Goal: Task Accomplishment & Management: Manage account settings

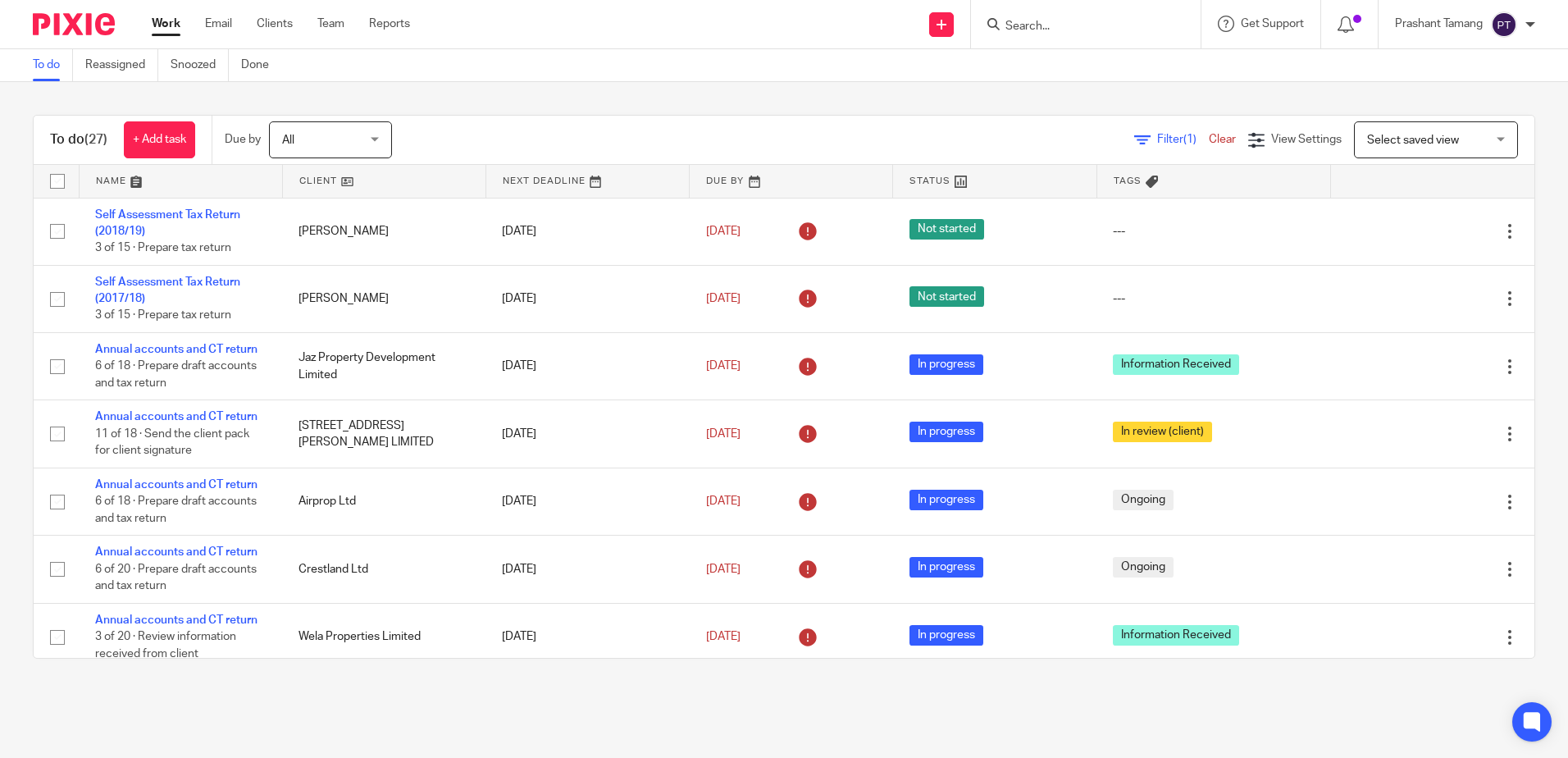
click at [1029, 10] on div at bounding box center [1086, 24] width 229 height 48
click at [1046, 32] on input "Search" at bounding box center [1077, 27] width 147 height 15
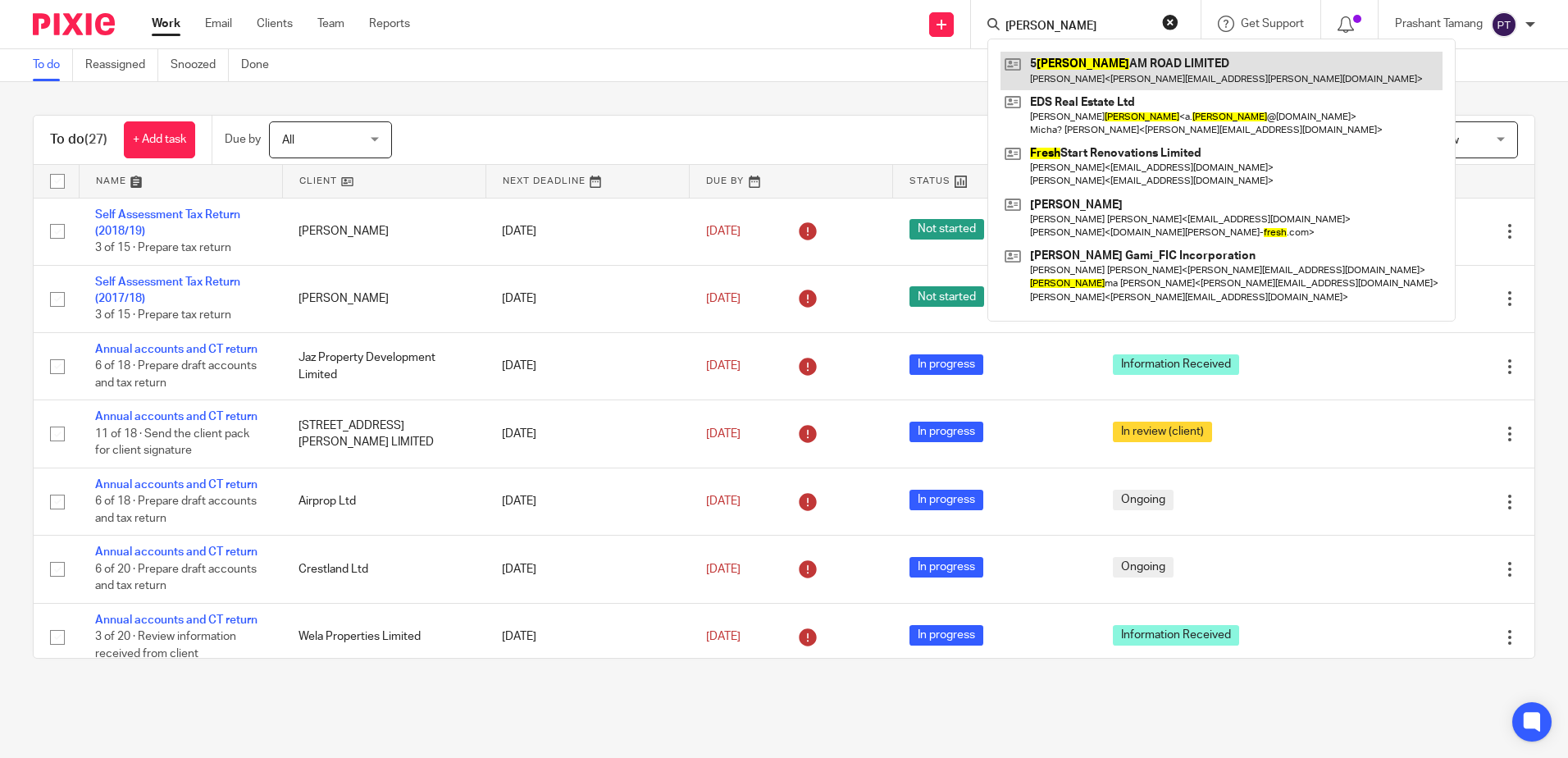
type input "gresh"
click at [1084, 71] on link at bounding box center [1221, 70] width 442 height 37
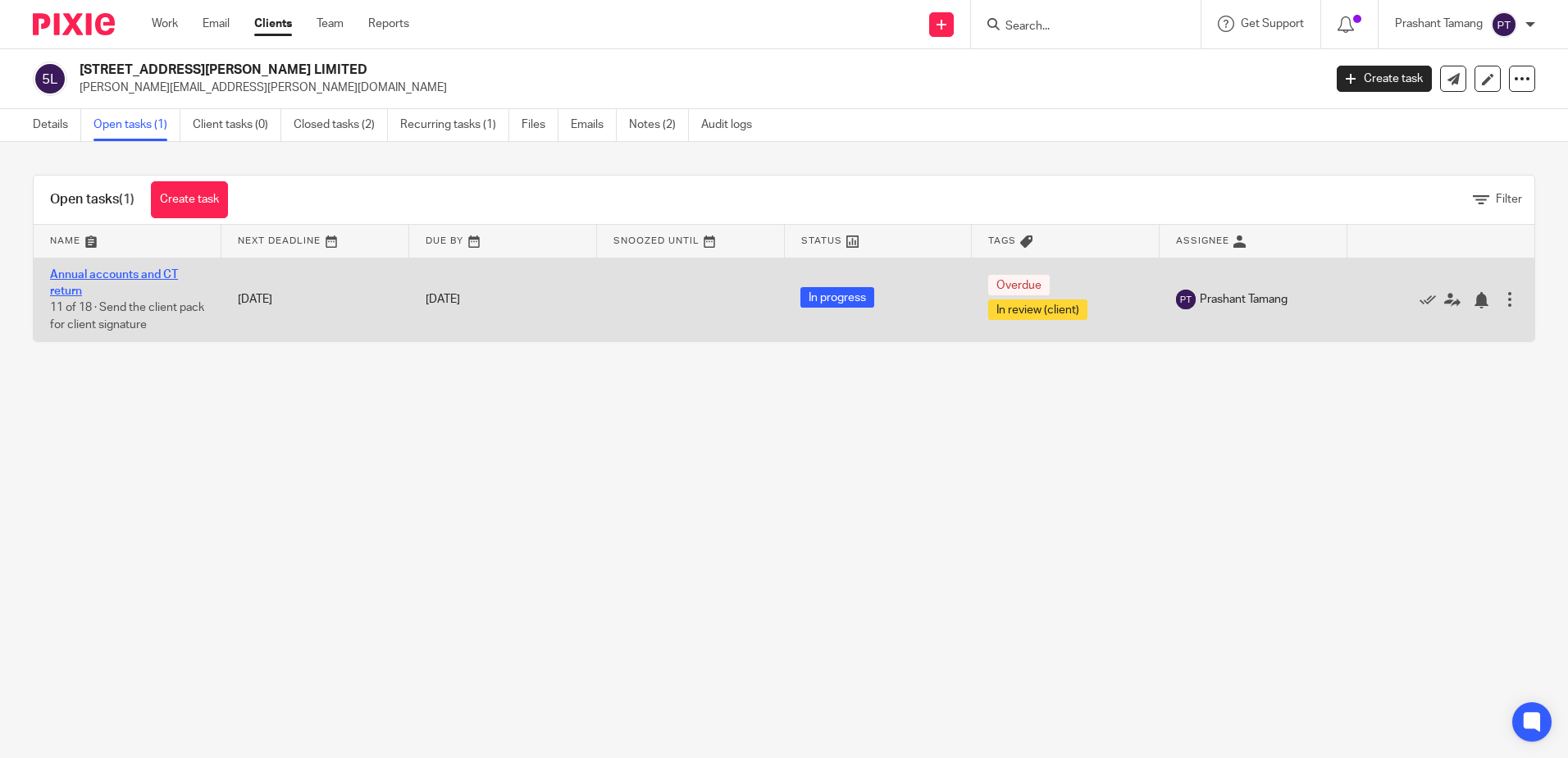
click at [65, 275] on link "Annual accounts and CT return" at bounding box center [114, 283] width 128 height 28
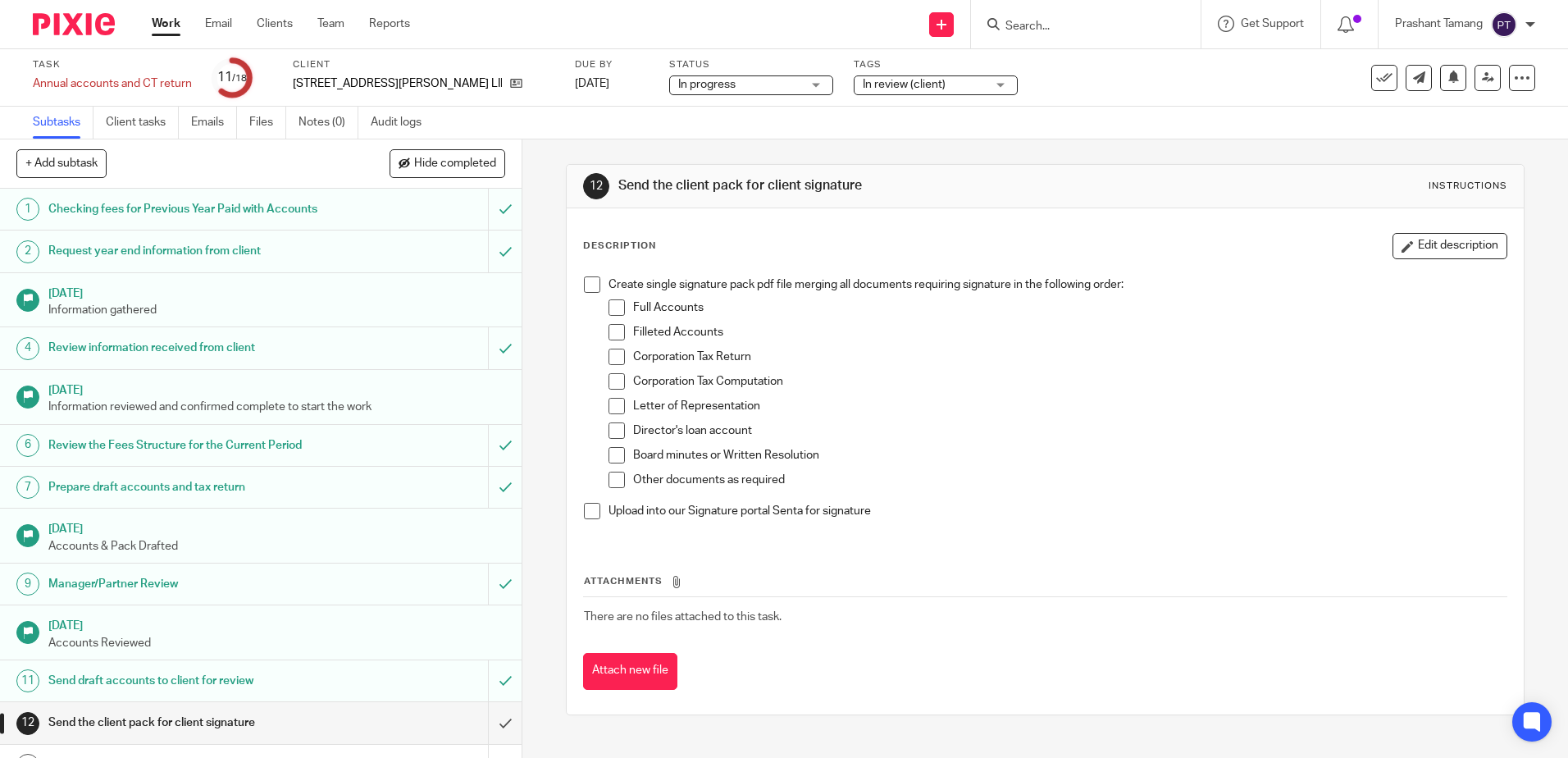
click at [863, 87] on span "In review (client)" at bounding box center [924, 85] width 123 height 17
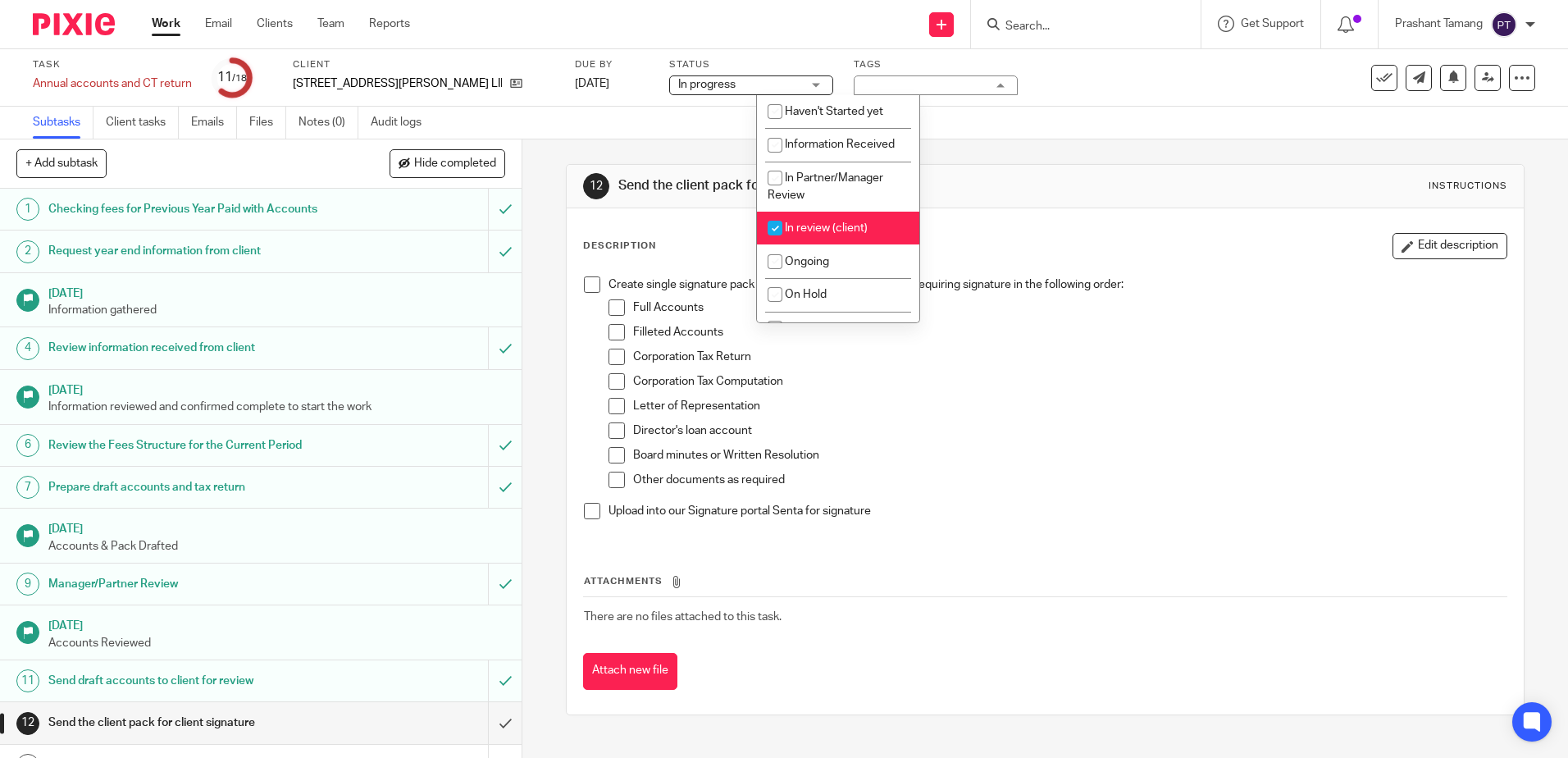
click at [825, 227] on span "In review (client)" at bounding box center [825, 227] width 83 height 12
checkbox input "false"
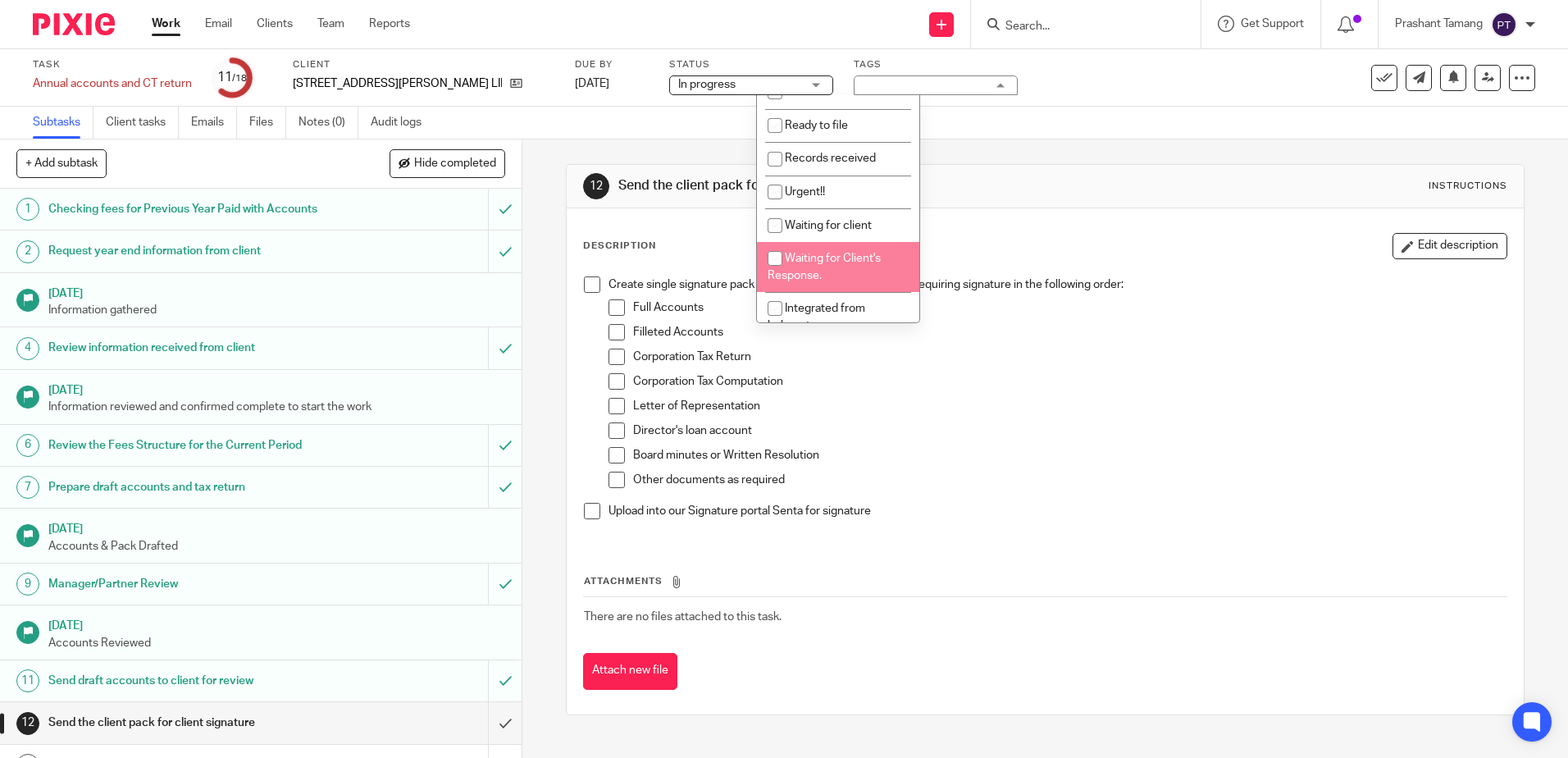
scroll to position [164, 0]
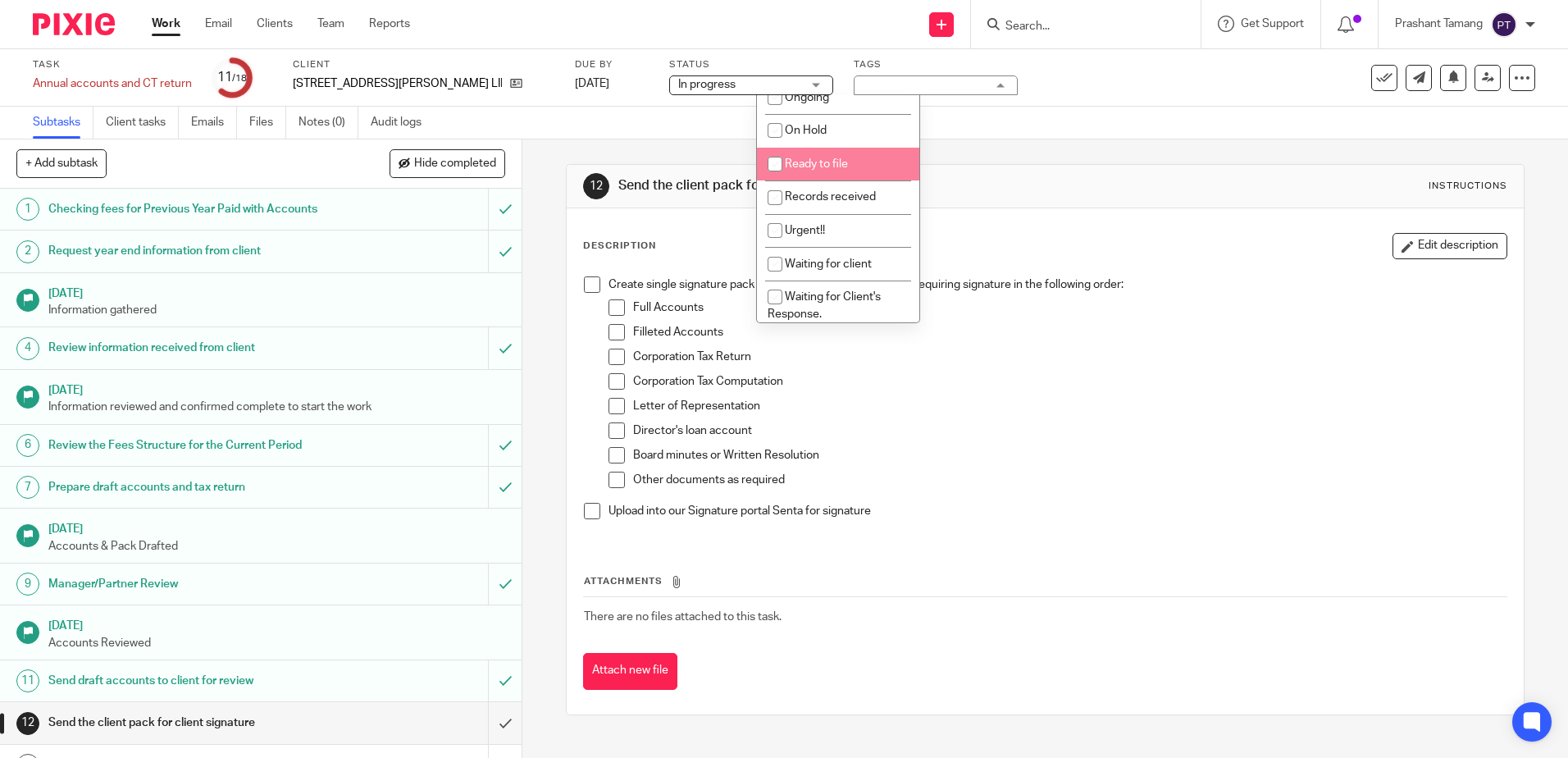
click at [817, 154] on li "Ready to file" at bounding box center [838, 164] width 162 height 34
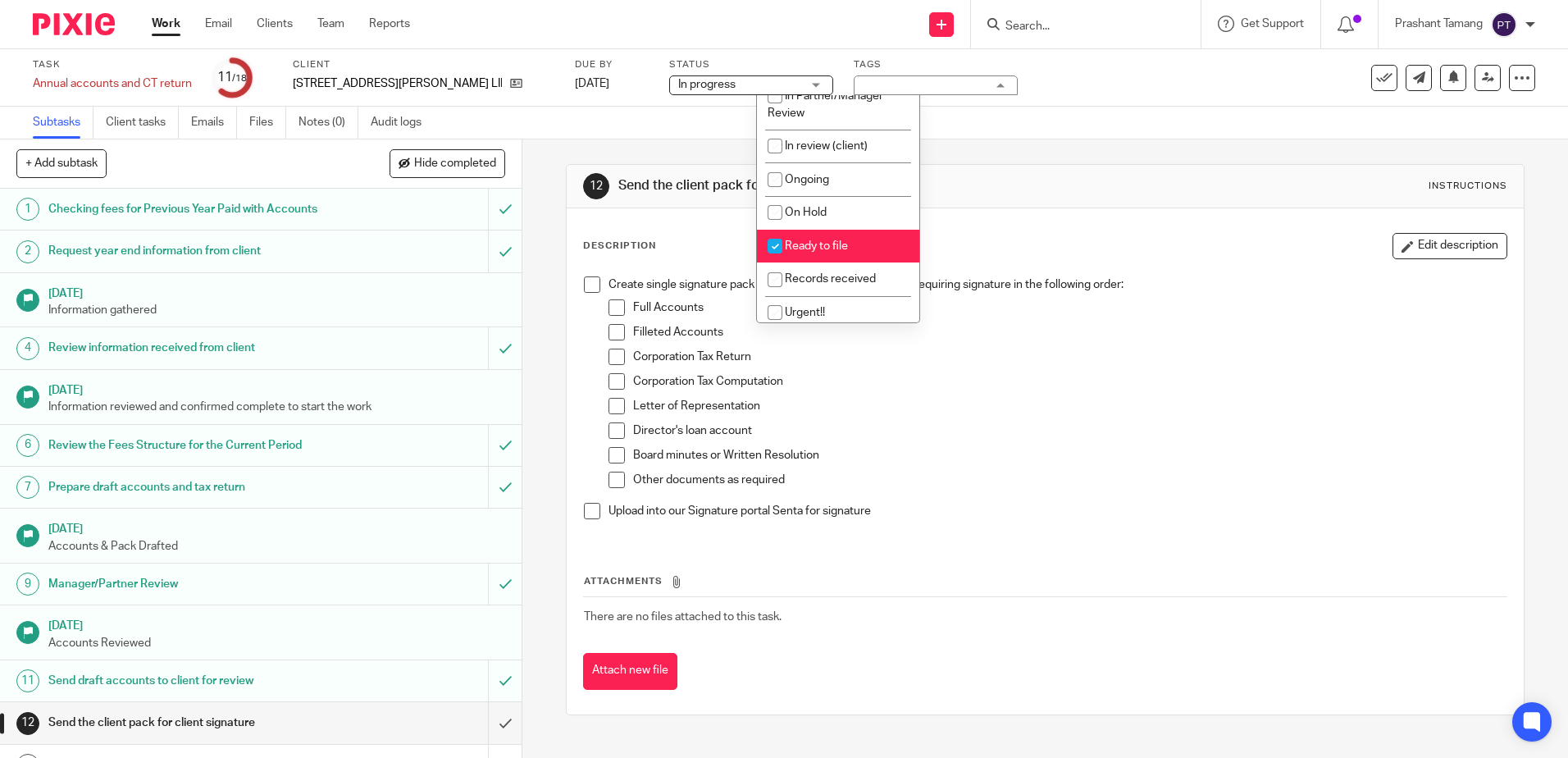
click at [827, 229] on li "Ready to file" at bounding box center [838, 246] width 162 height 34
checkbox input "false"
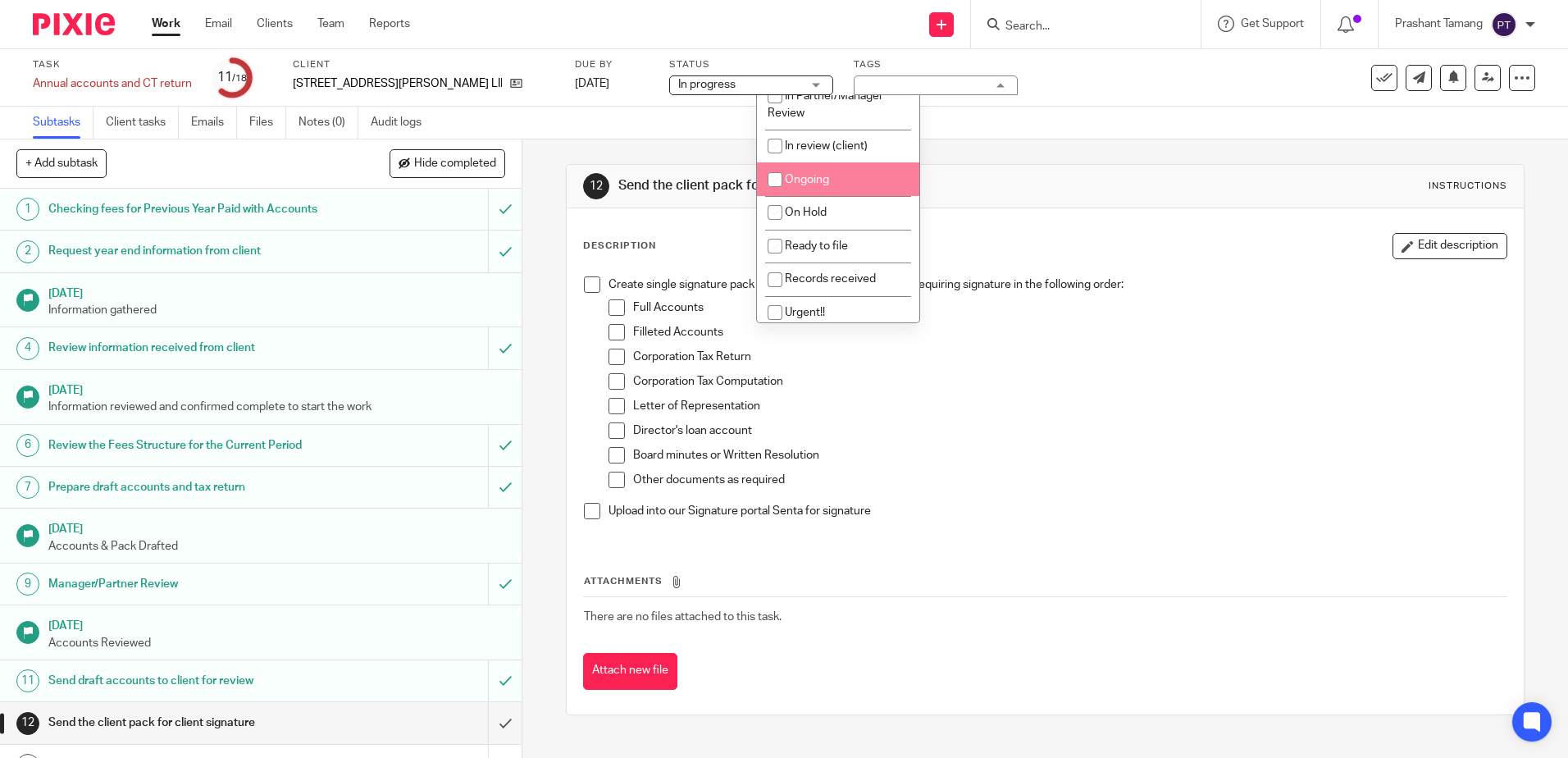
scroll to position [328, 0]
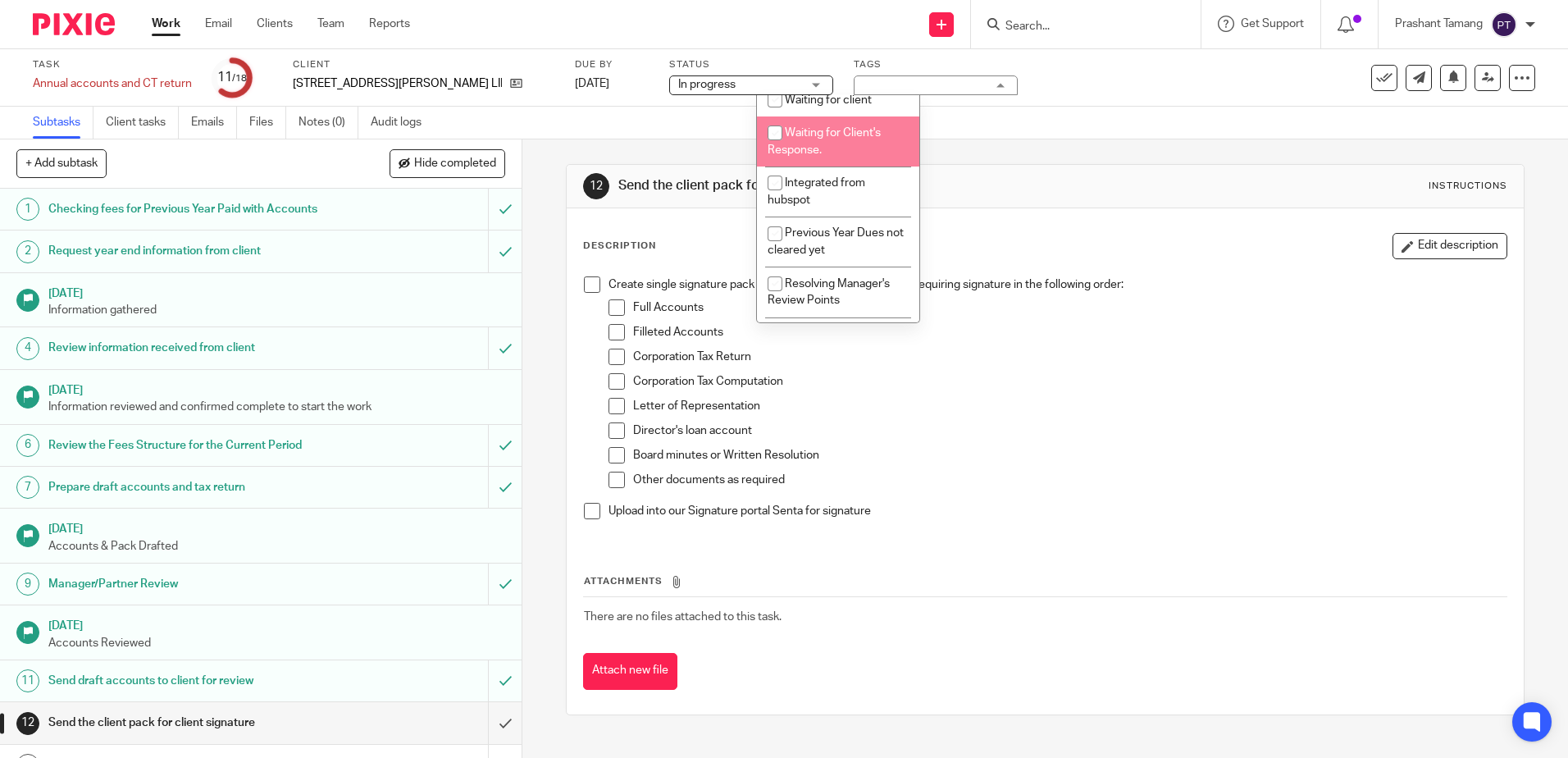
click at [829, 145] on li "Waiting for Client's Response." at bounding box center [838, 141] width 162 height 50
checkbox input "true"
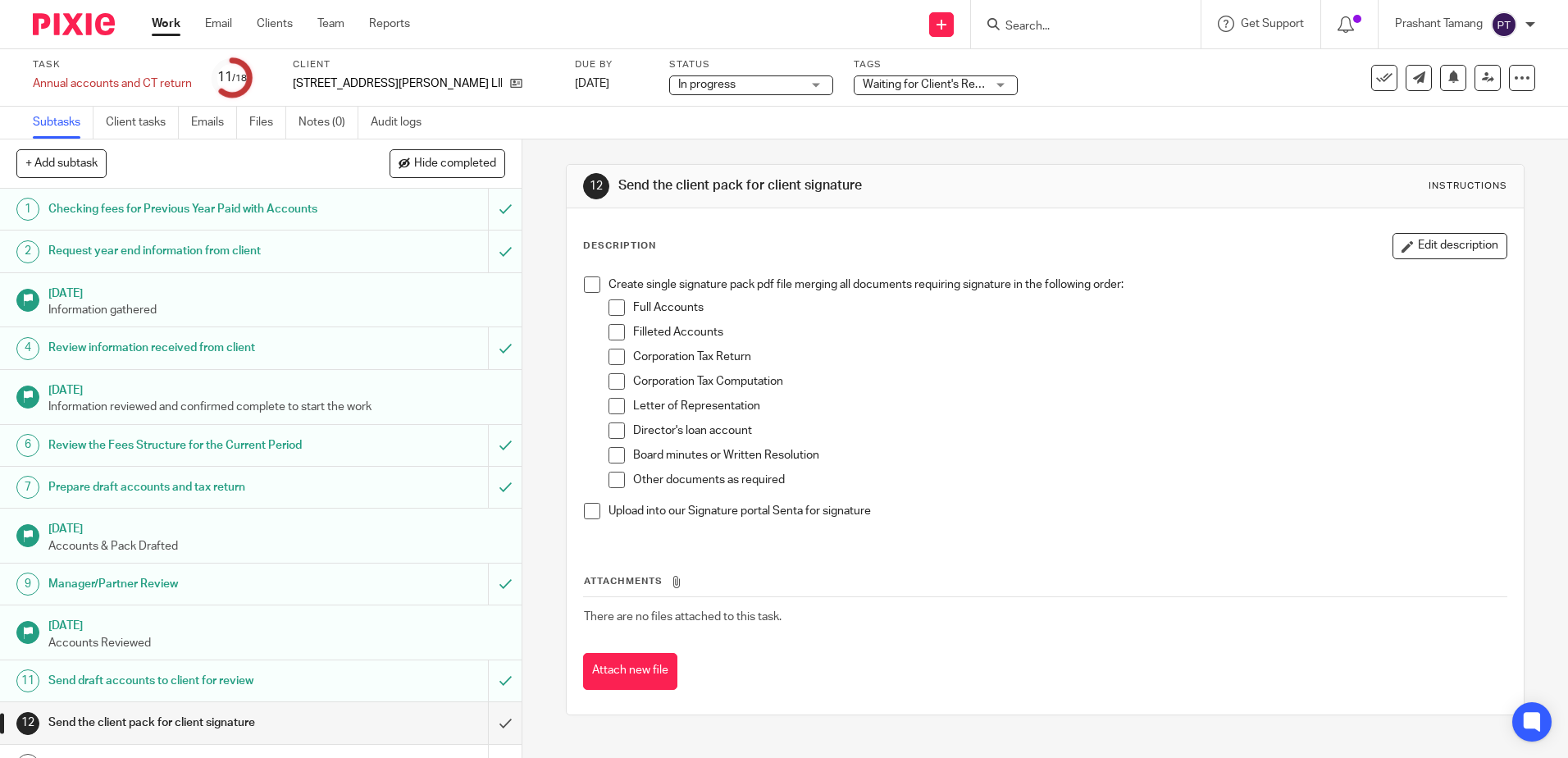
click at [1216, 213] on div "Description Edit description Create single signature pack pdf file merging all …" at bounding box center [1045, 461] width 956 height 506
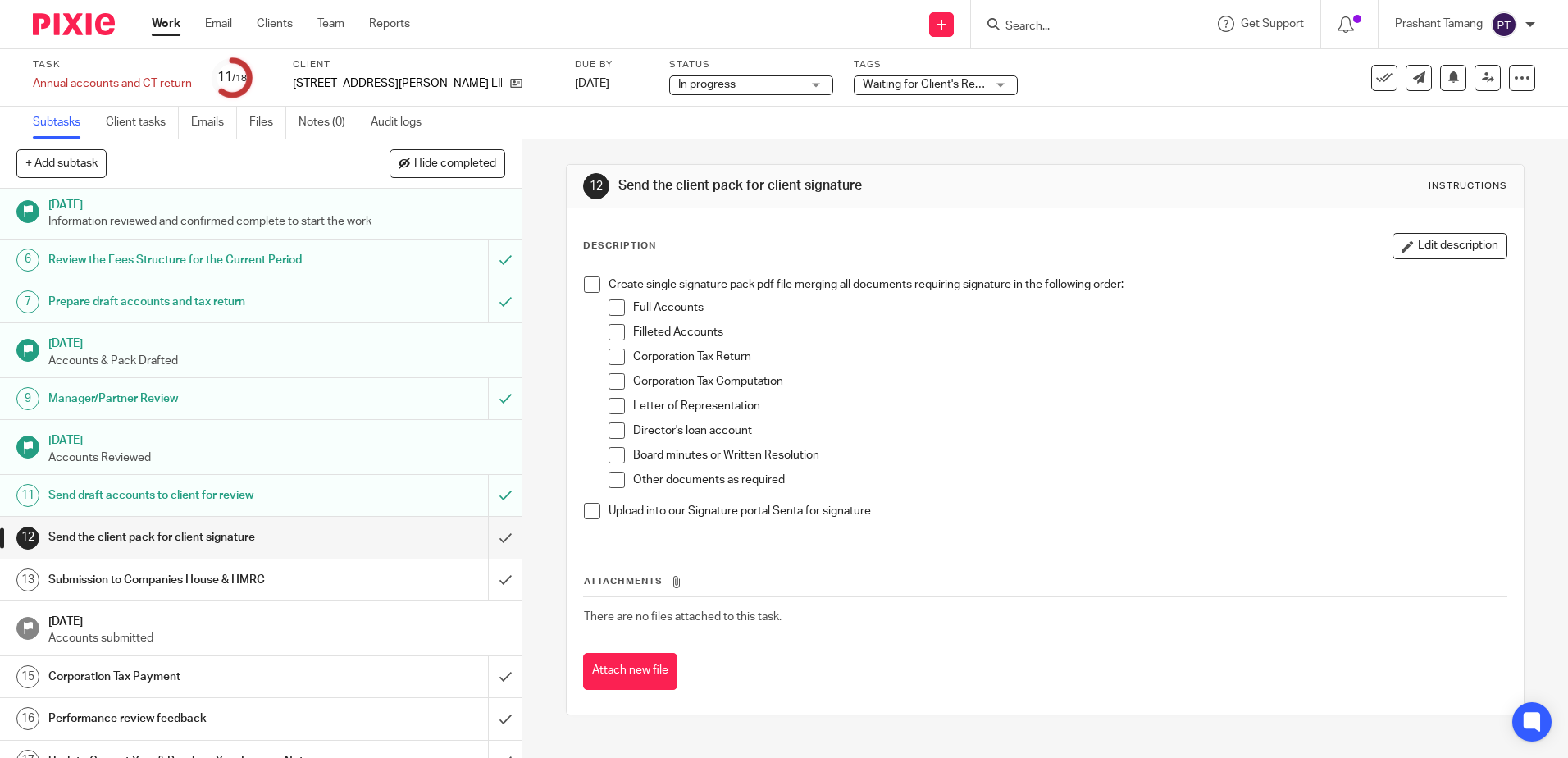
scroll to position [252, 0]
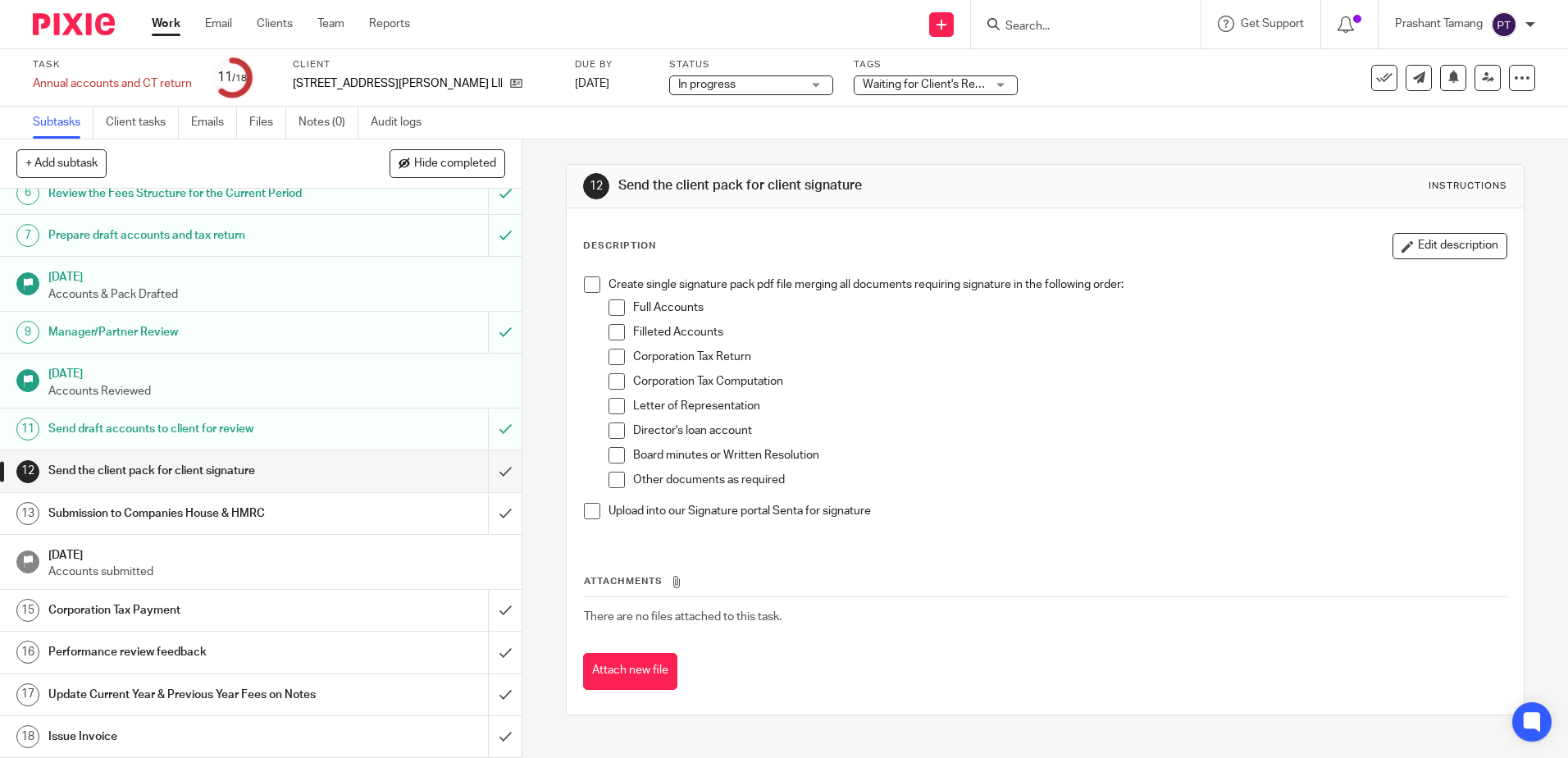
click at [167, 470] on h1 "Send the client pack for client signature" at bounding box center [189, 470] width 282 height 25
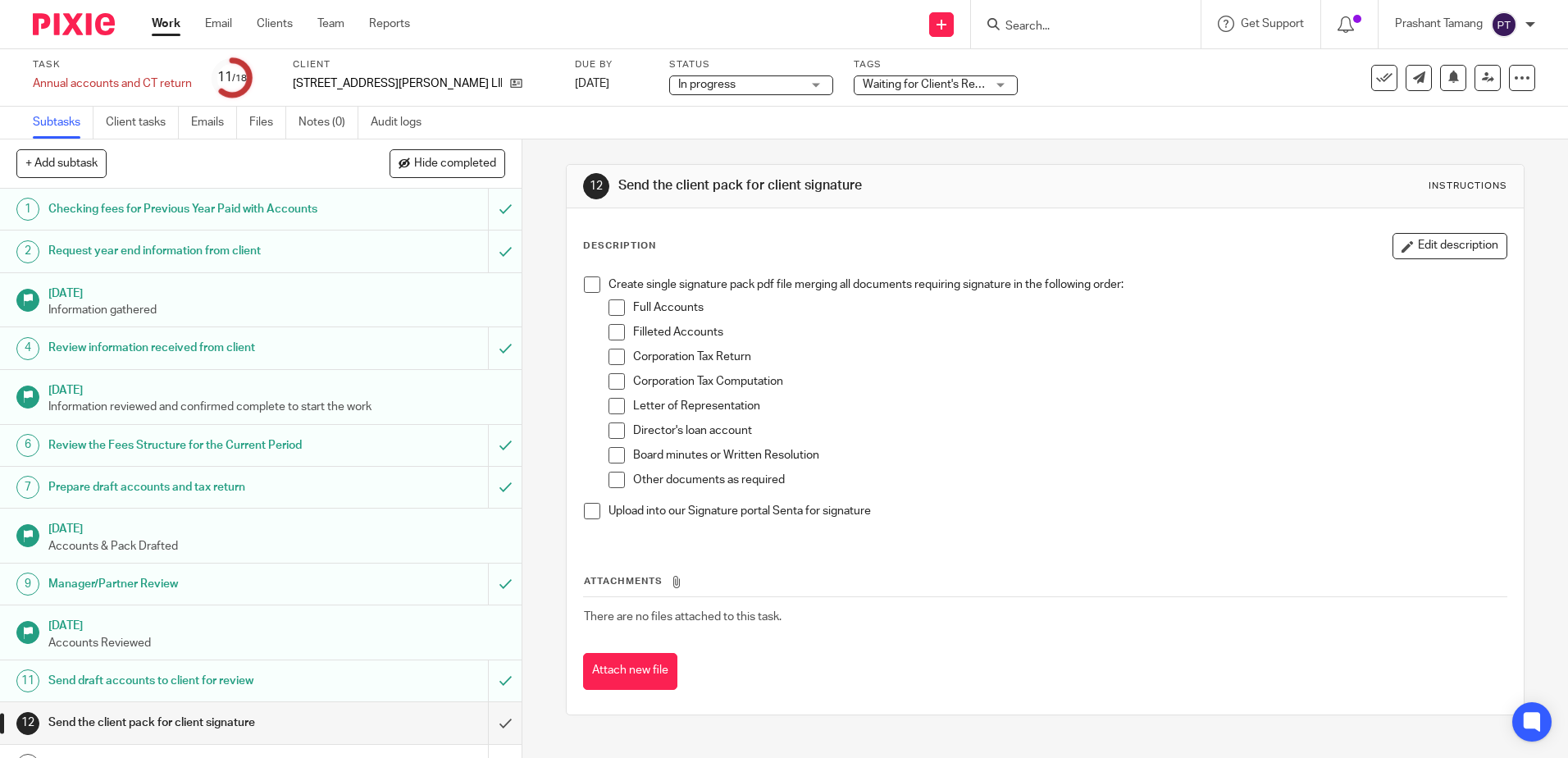
click at [1106, 22] on input "Search" at bounding box center [1077, 27] width 147 height 15
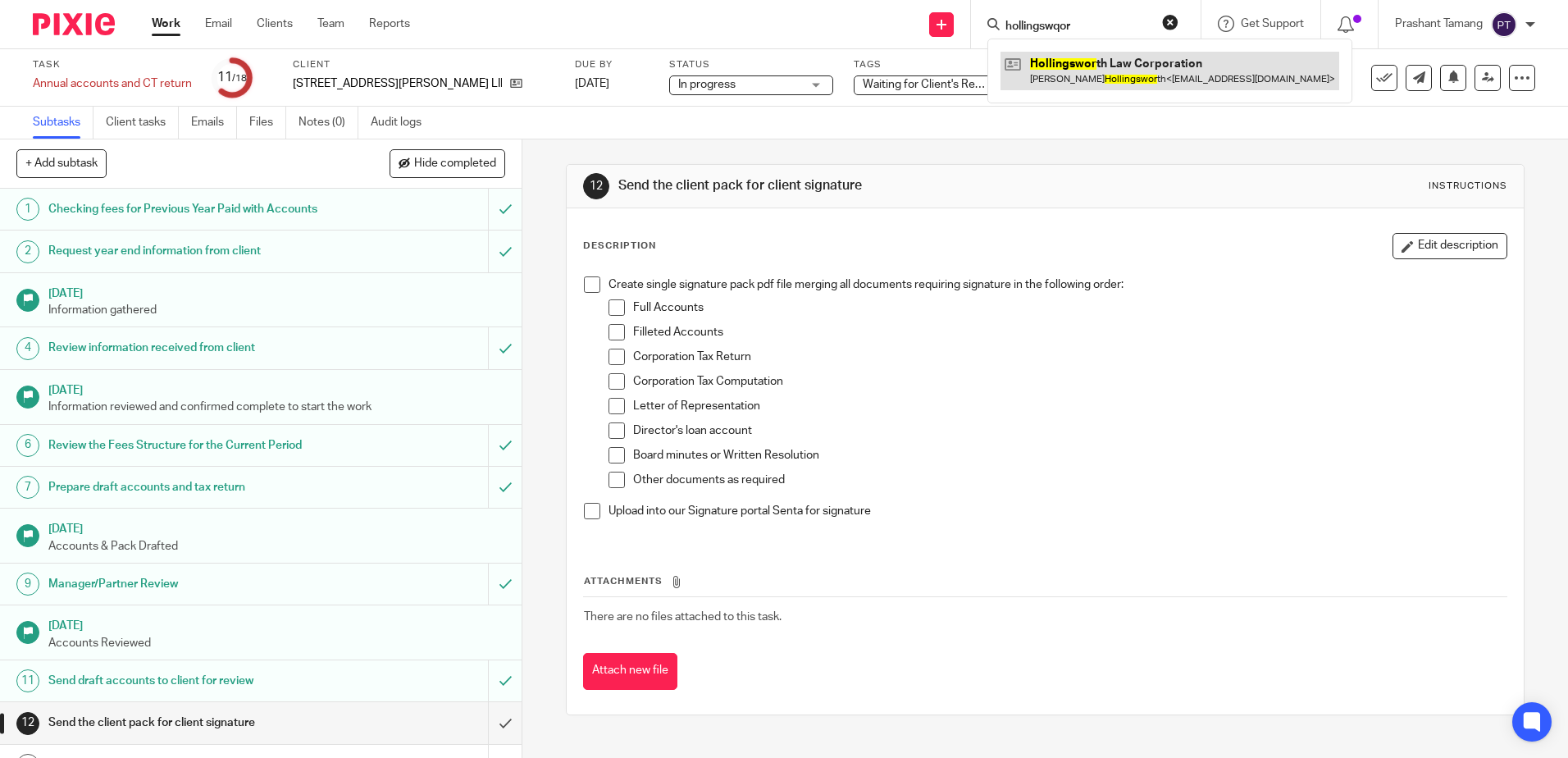
type input "hollingswqor"
click at [1146, 76] on link at bounding box center [1169, 70] width 339 height 37
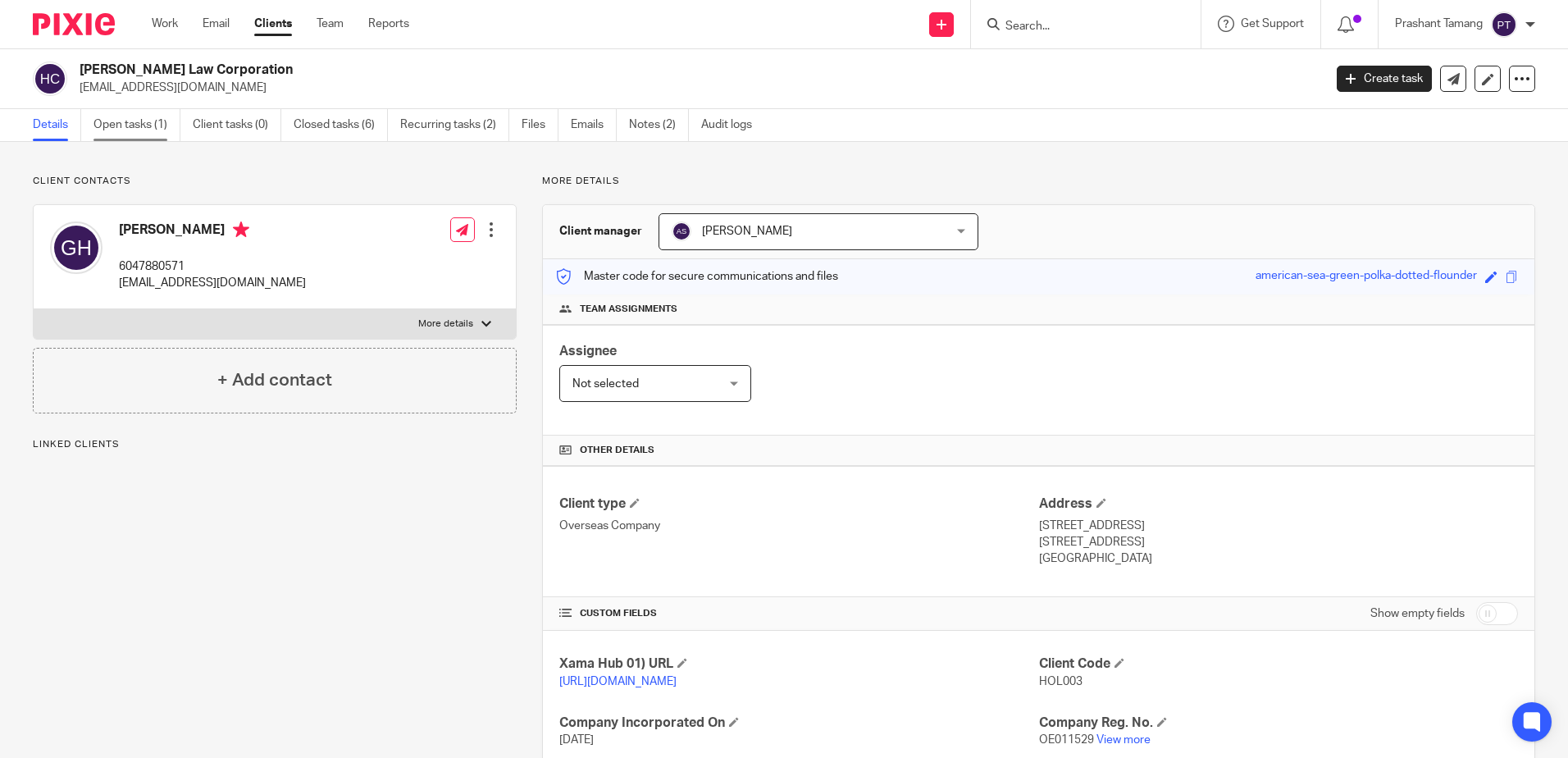
click at [133, 119] on link "Open tasks (1)" at bounding box center [137, 125] width 87 height 32
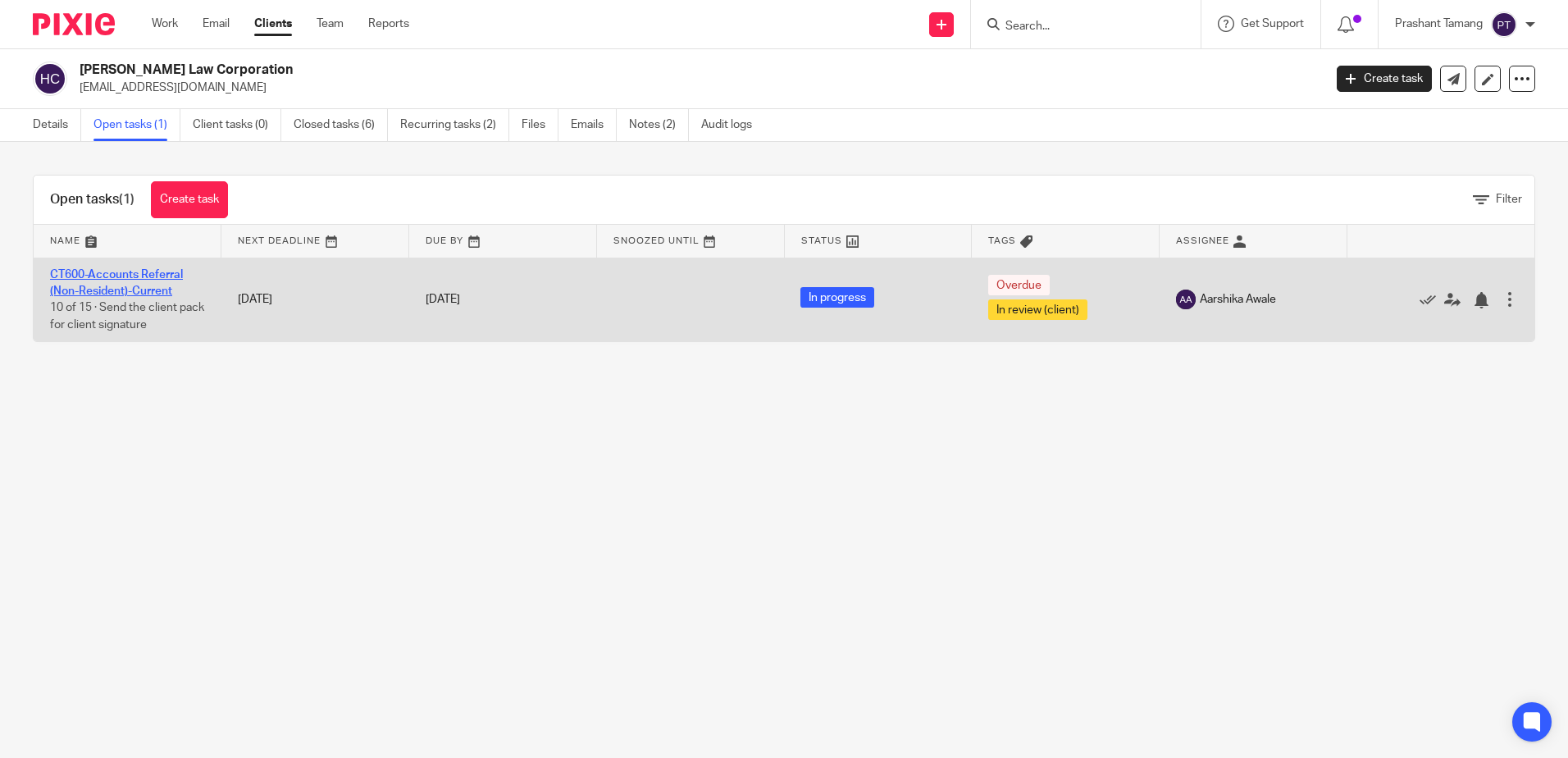
click at [100, 278] on link "CT600-Accounts Referral (Non-Resident)-Current" at bounding box center [116, 283] width 133 height 28
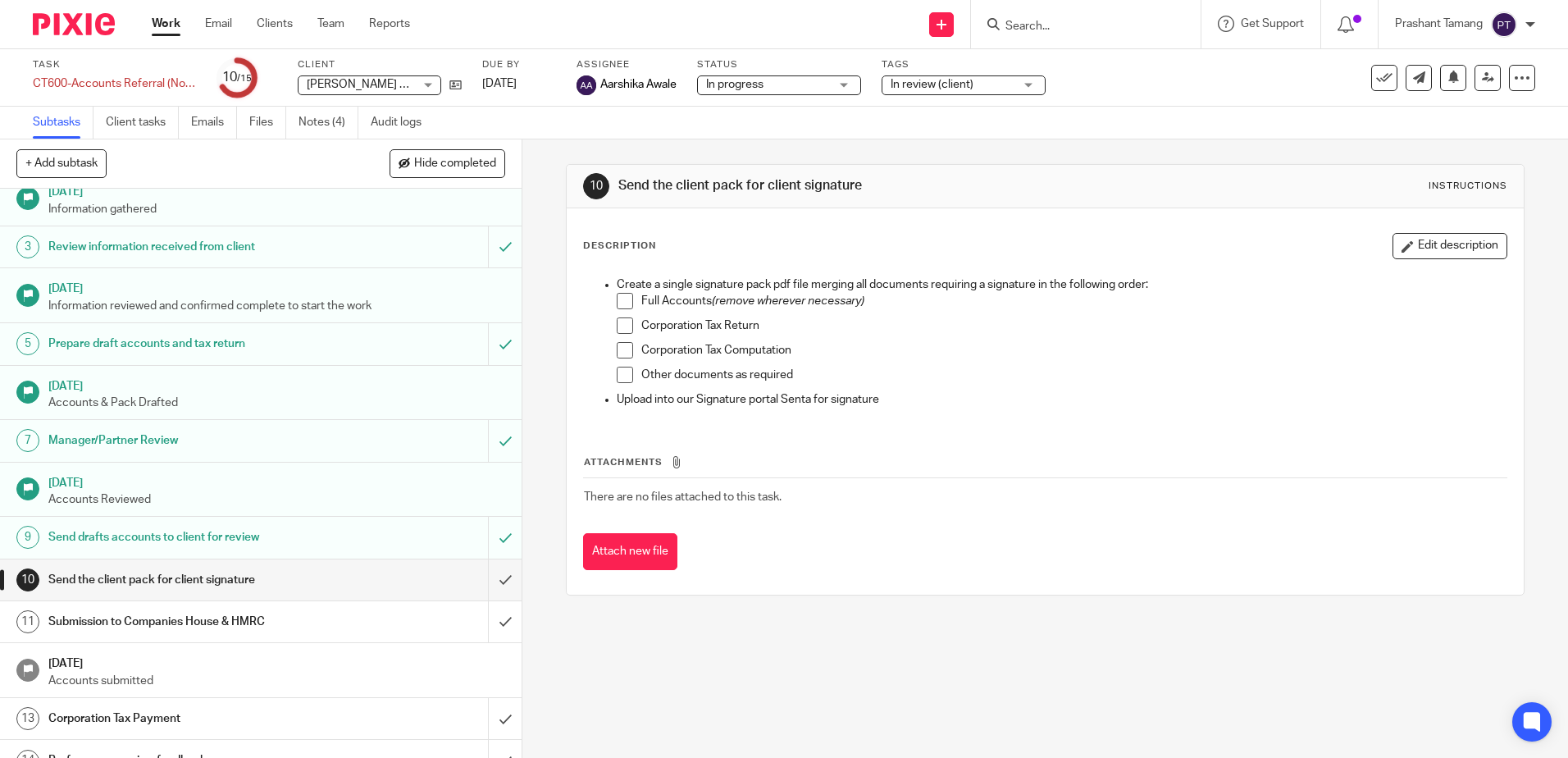
scroll to position [126, 0]
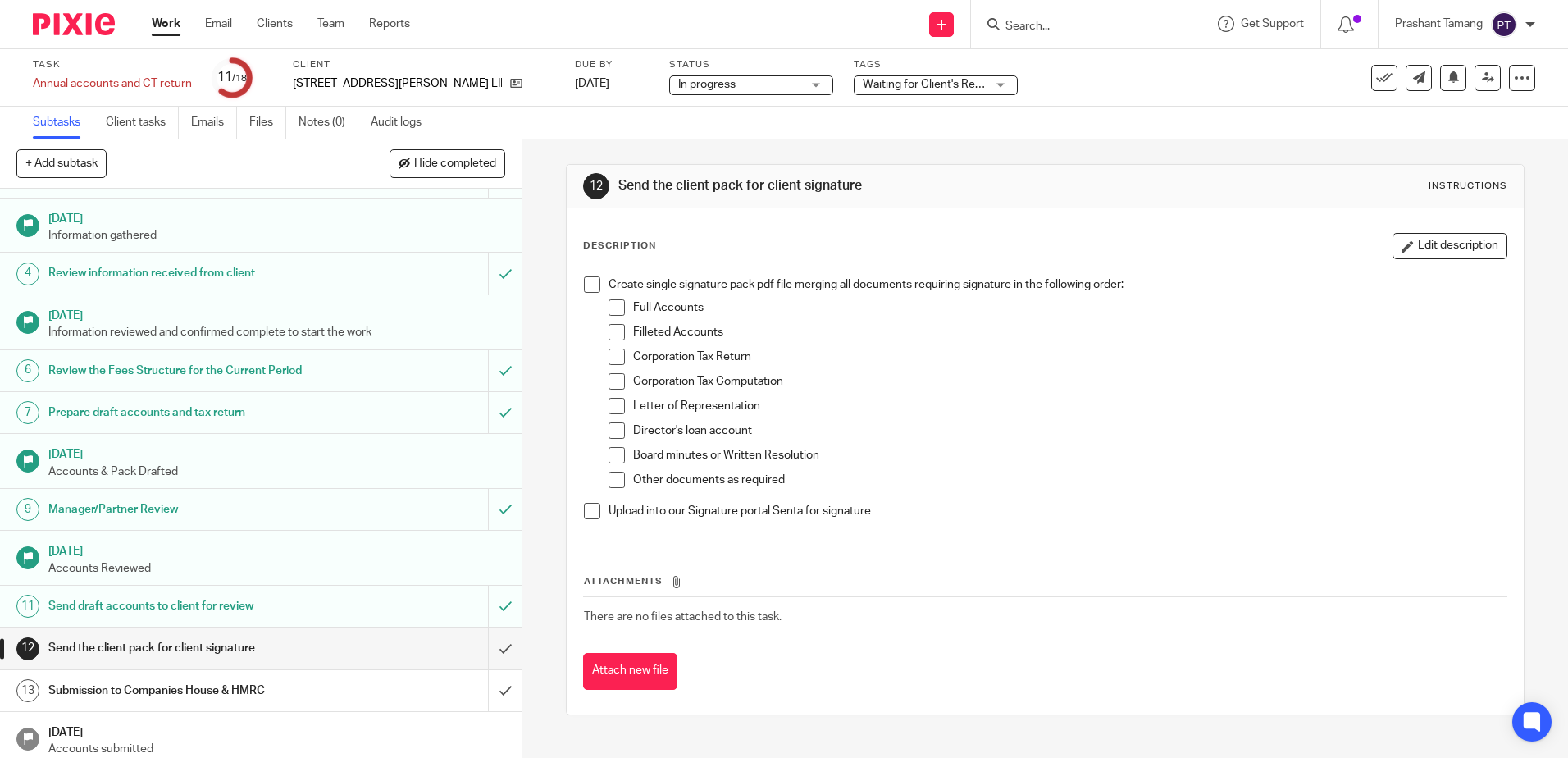
scroll to position [252, 0]
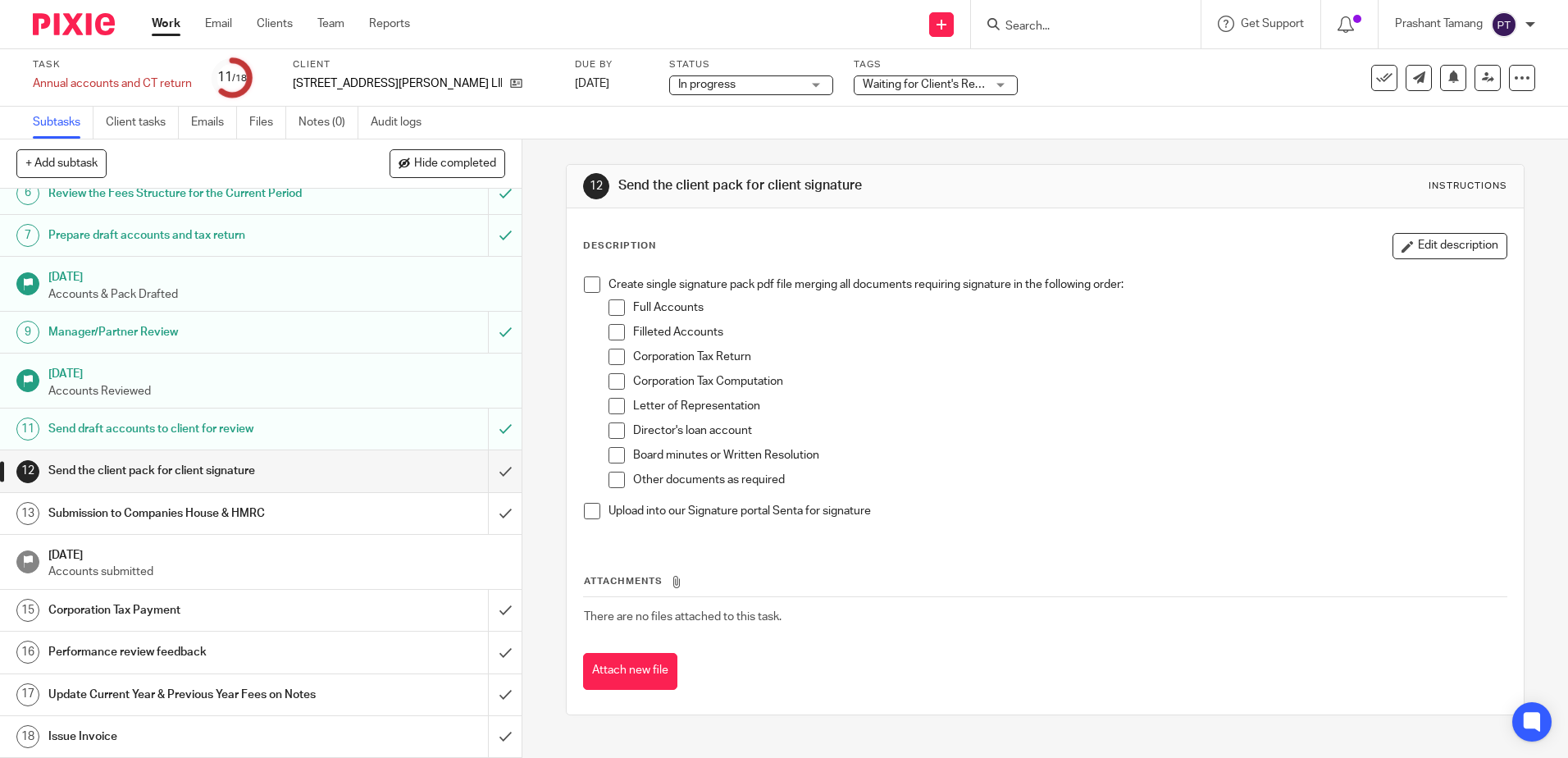
click at [863, 89] on span "Waiting for Client's Response." at bounding box center [939, 85] width 153 height 12
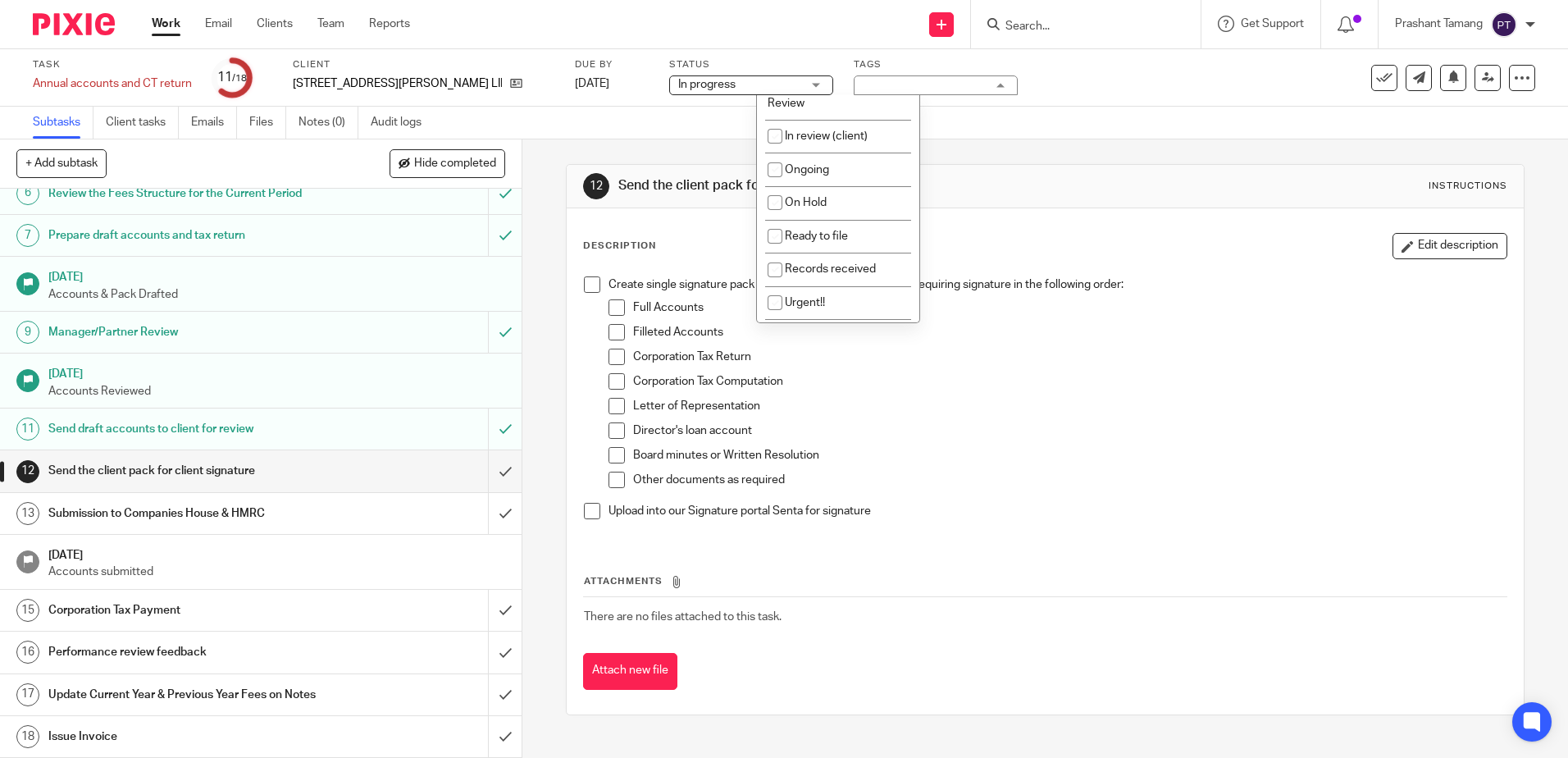
scroll to position [0, 0]
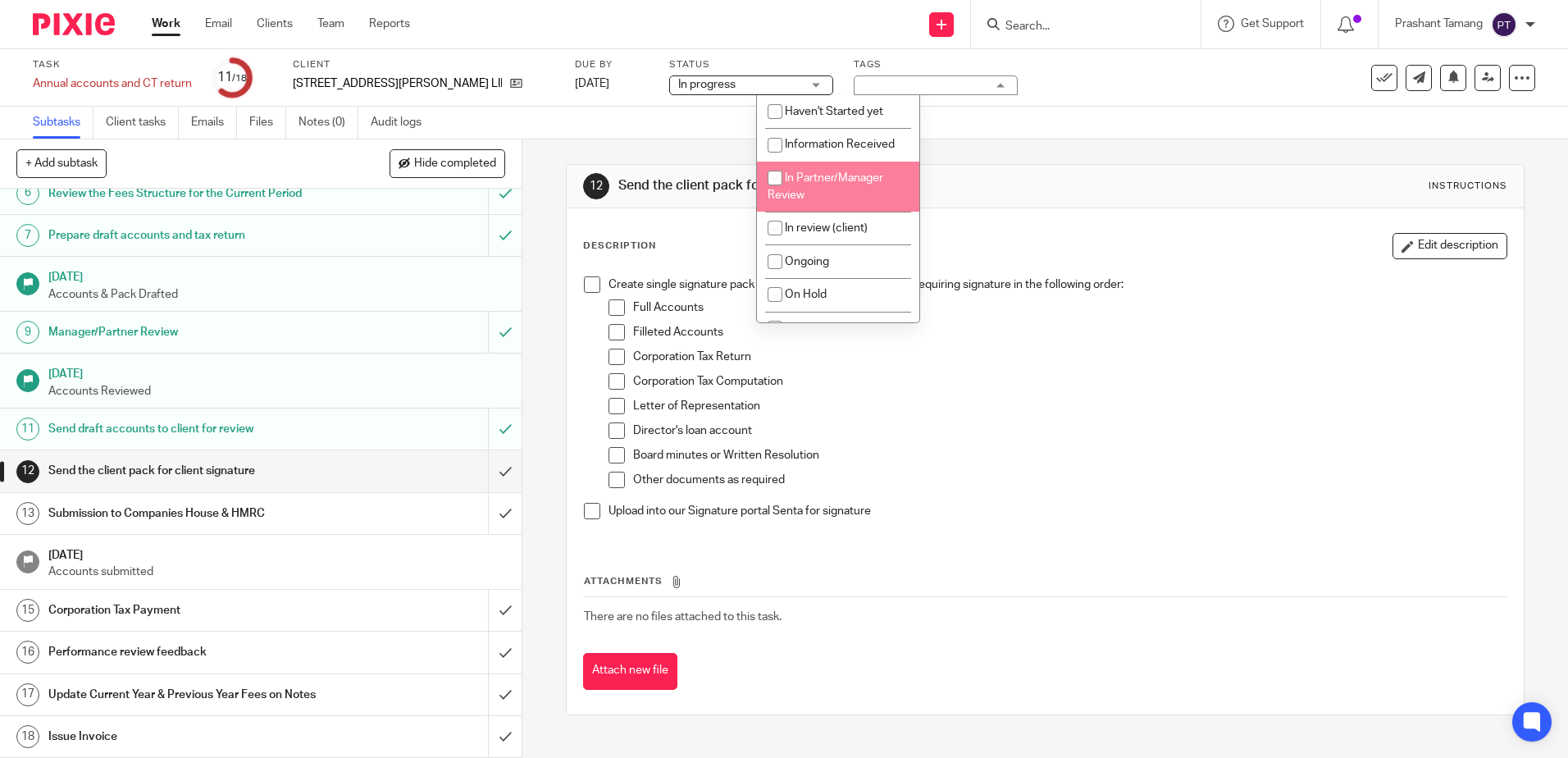
click at [600, 137] on div "Subtasks Client tasks Emails Files Notes (0) Audit logs" at bounding box center [784, 123] width 1568 height 33
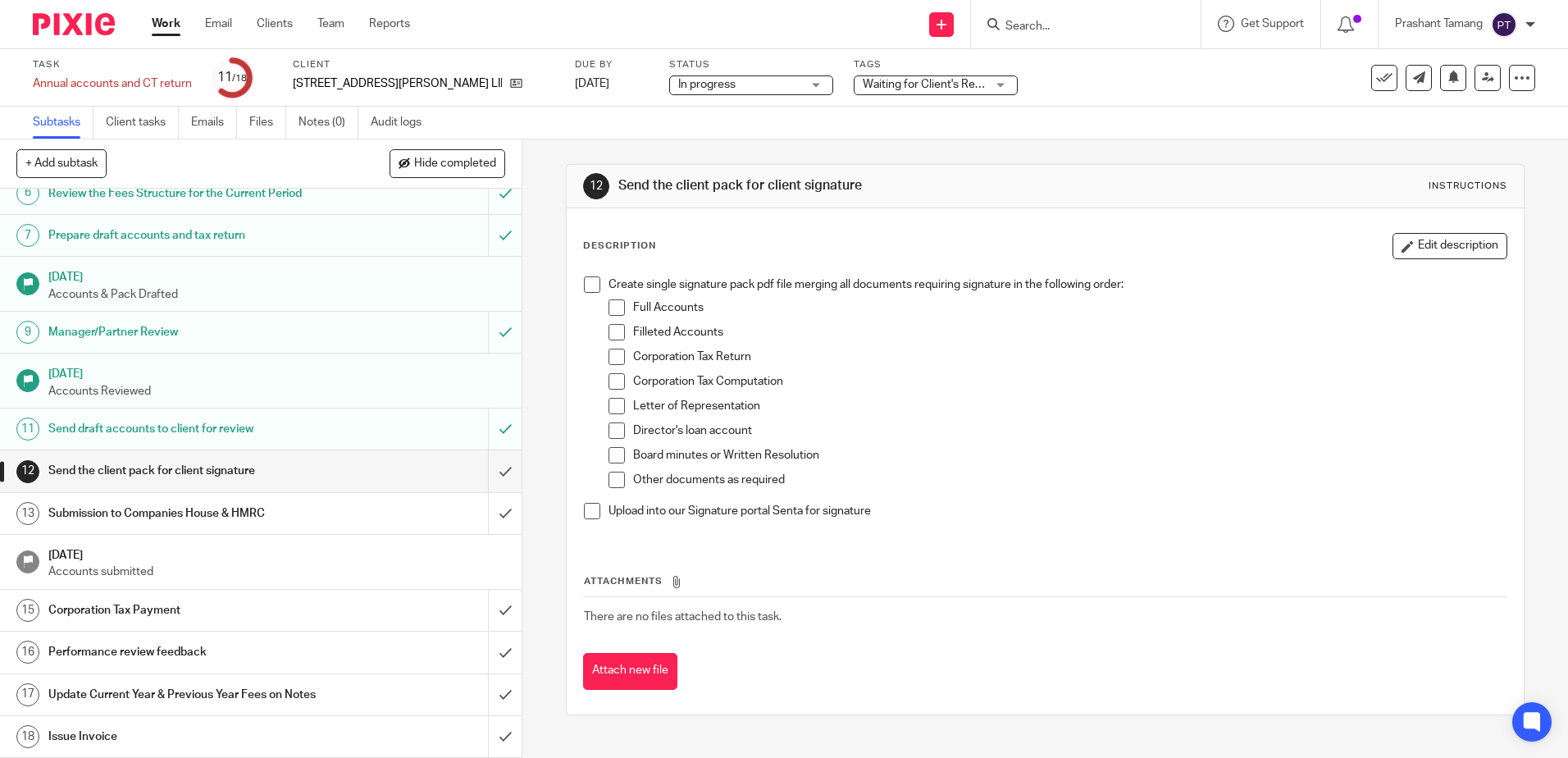
click at [863, 86] on span "Waiting for Client's Response." at bounding box center [939, 85] width 153 height 12
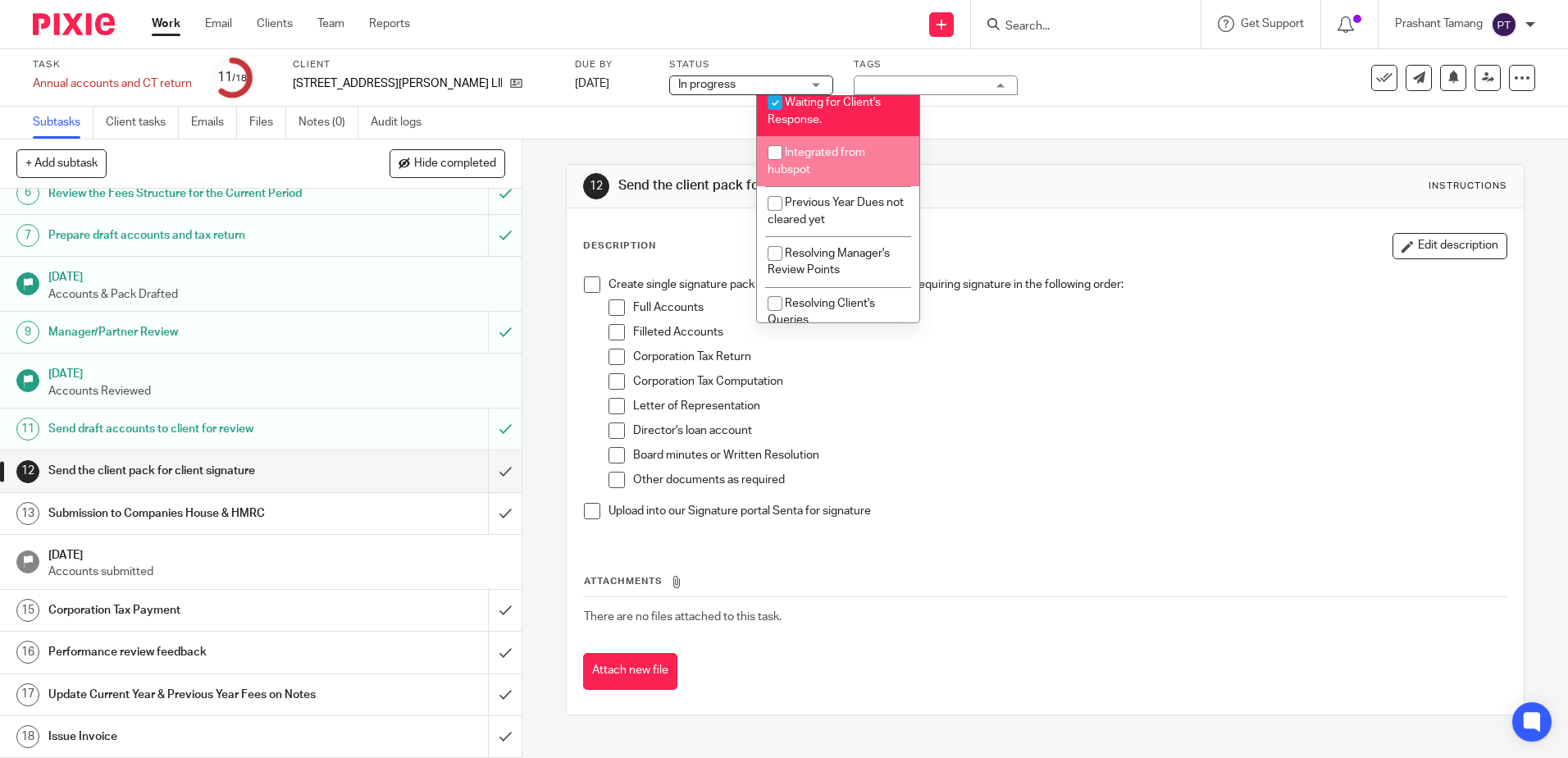
scroll to position [373, 0]
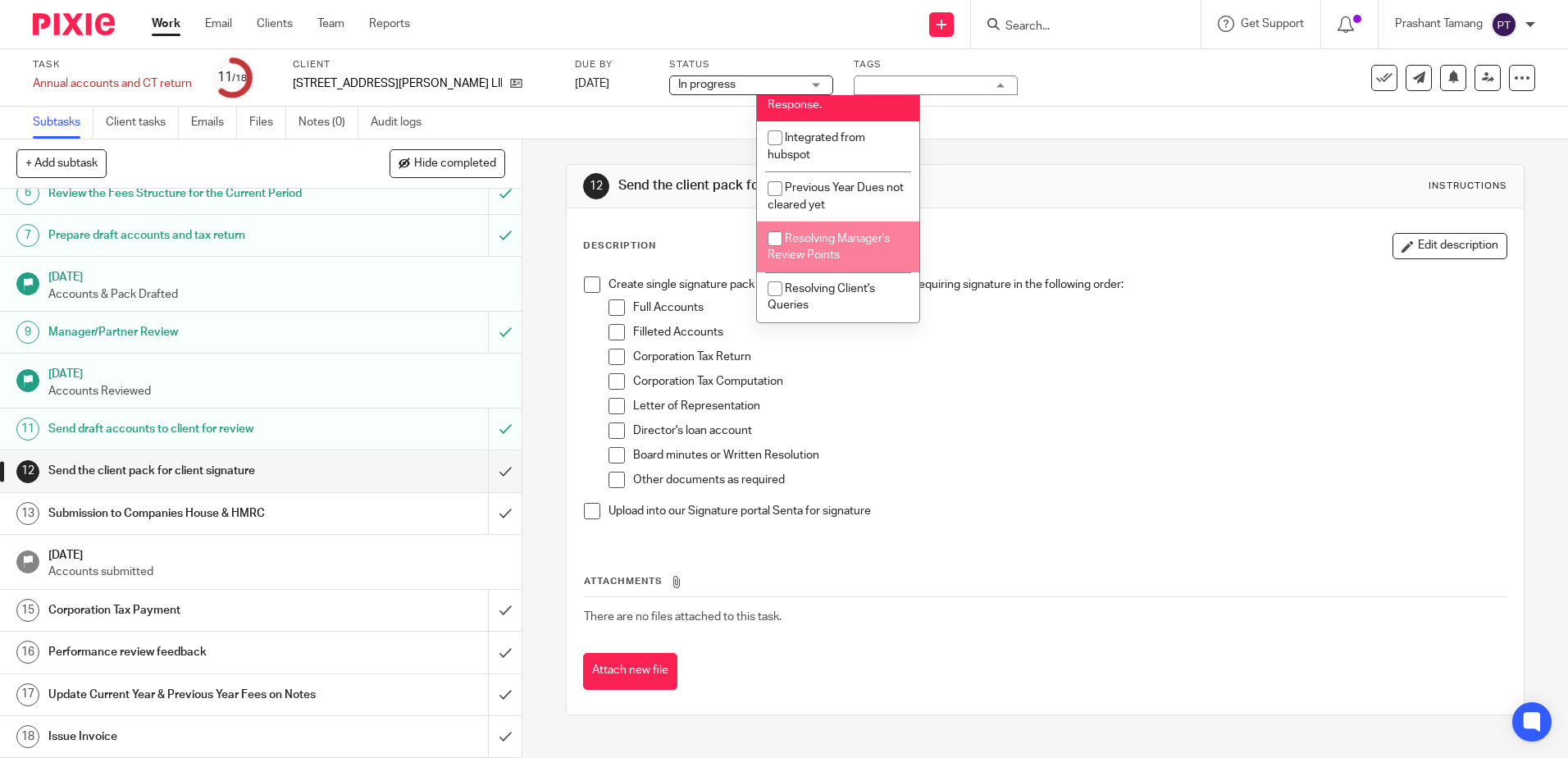
click at [1080, 227] on div "Description Edit description Create single signature pack pdf file merging all …" at bounding box center [1045, 461] width 956 height 506
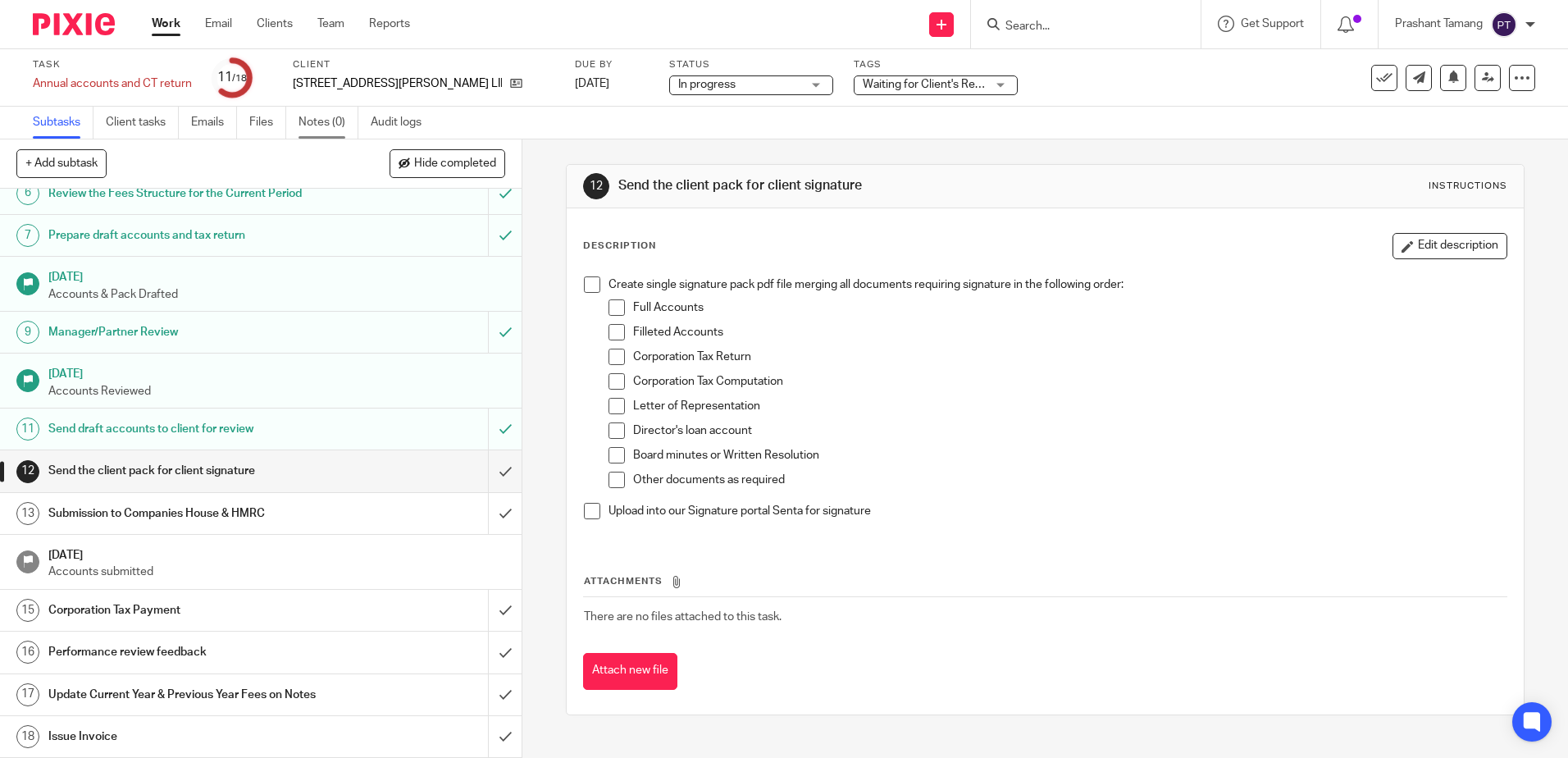
click at [344, 121] on link "Notes (0)" at bounding box center [329, 122] width 60 height 32
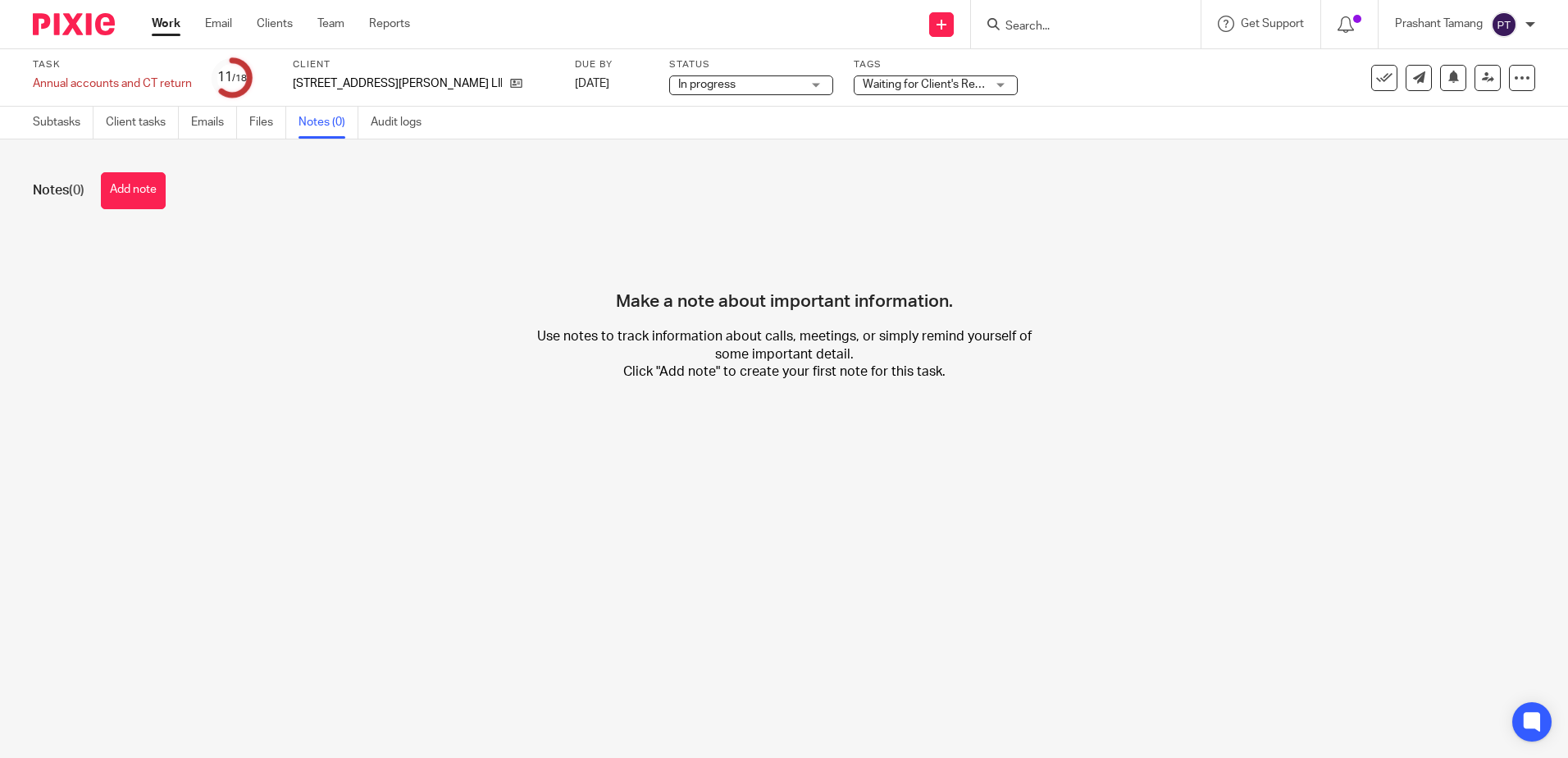
click at [67, 24] on img at bounding box center [74, 24] width 82 height 22
click at [144, 189] on button "Add note" at bounding box center [133, 190] width 65 height 37
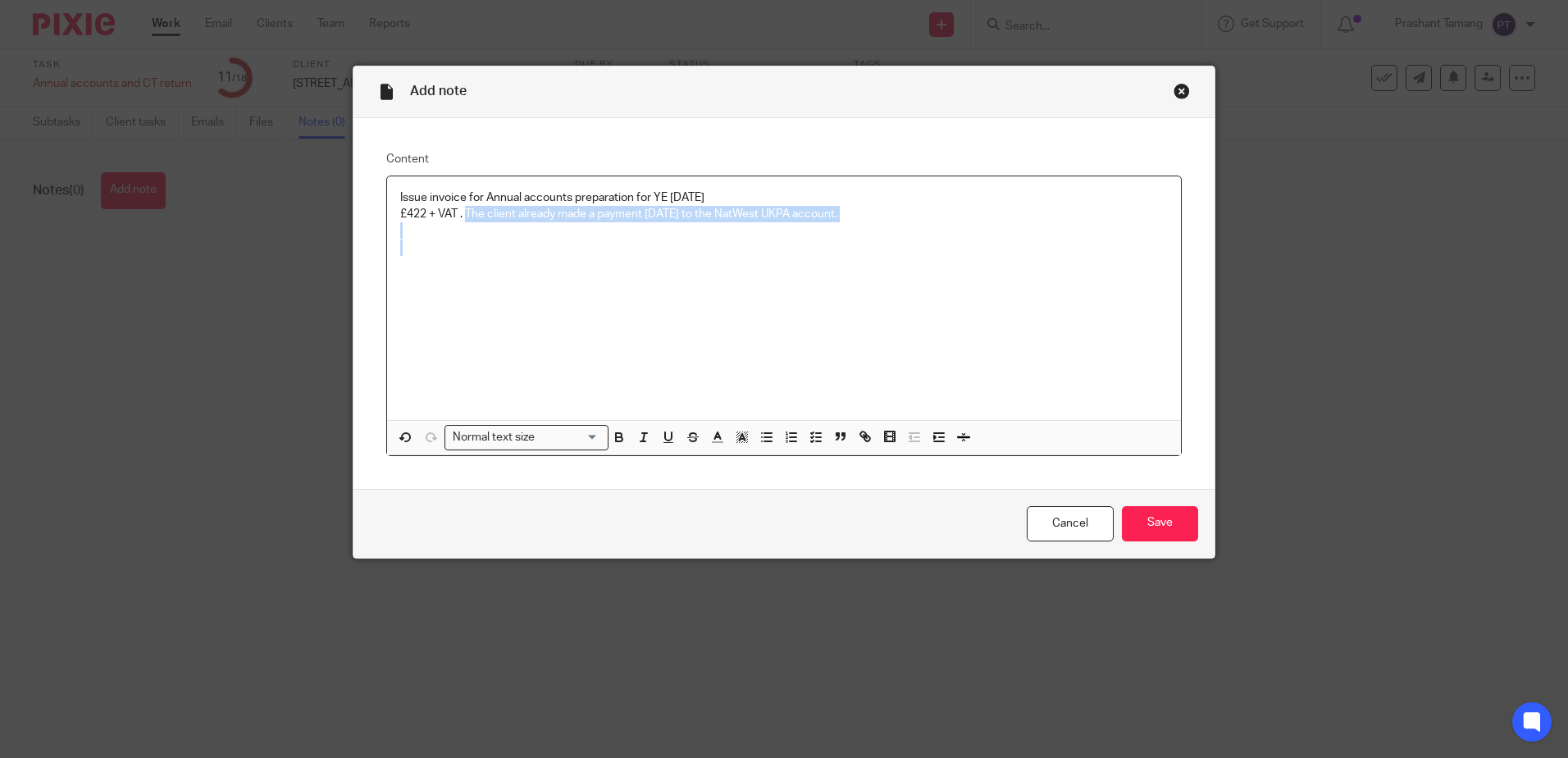
drag, startPoint x: 461, startPoint y: 216, endPoint x: 965, endPoint y: 251, distance: 505.2
click at [965, 251] on div "Issue invoice for Annual accounts preparation for YE 31 Dec 2024 £422 + VAT . T…" at bounding box center [784, 298] width 794 height 244
click at [763, 196] on p "Issue invoice for Annual accounts preparation for YE 31 Dec 2024" at bounding box center [784, 197] width 767 height 16
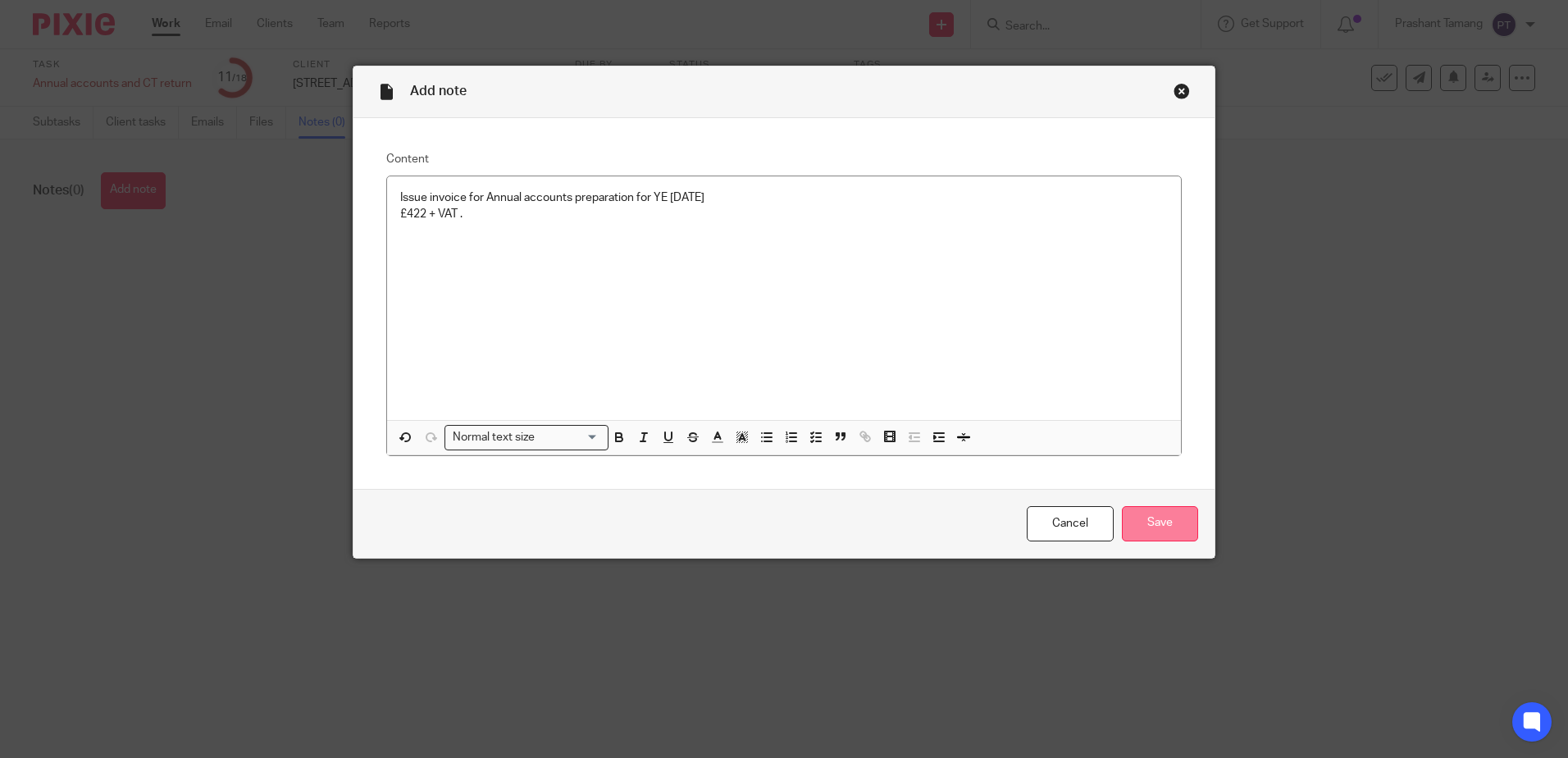
click at [1161, 516] on input "Save" at bounding box center [1160, 523] width 76 height 35
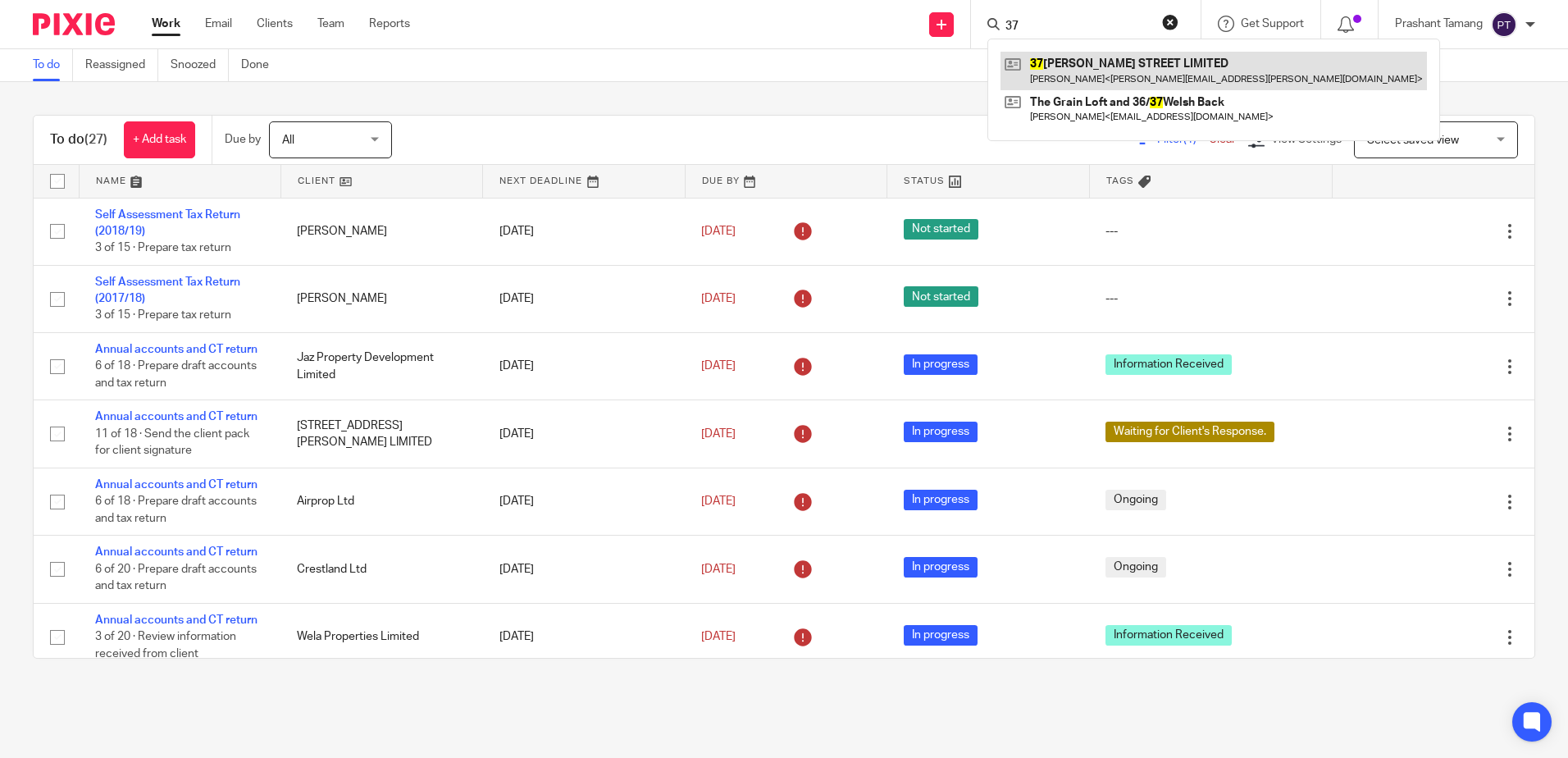
type input "37"
click at [1113, 78] on link at bounding box center [1213, 70] width 427 height 37
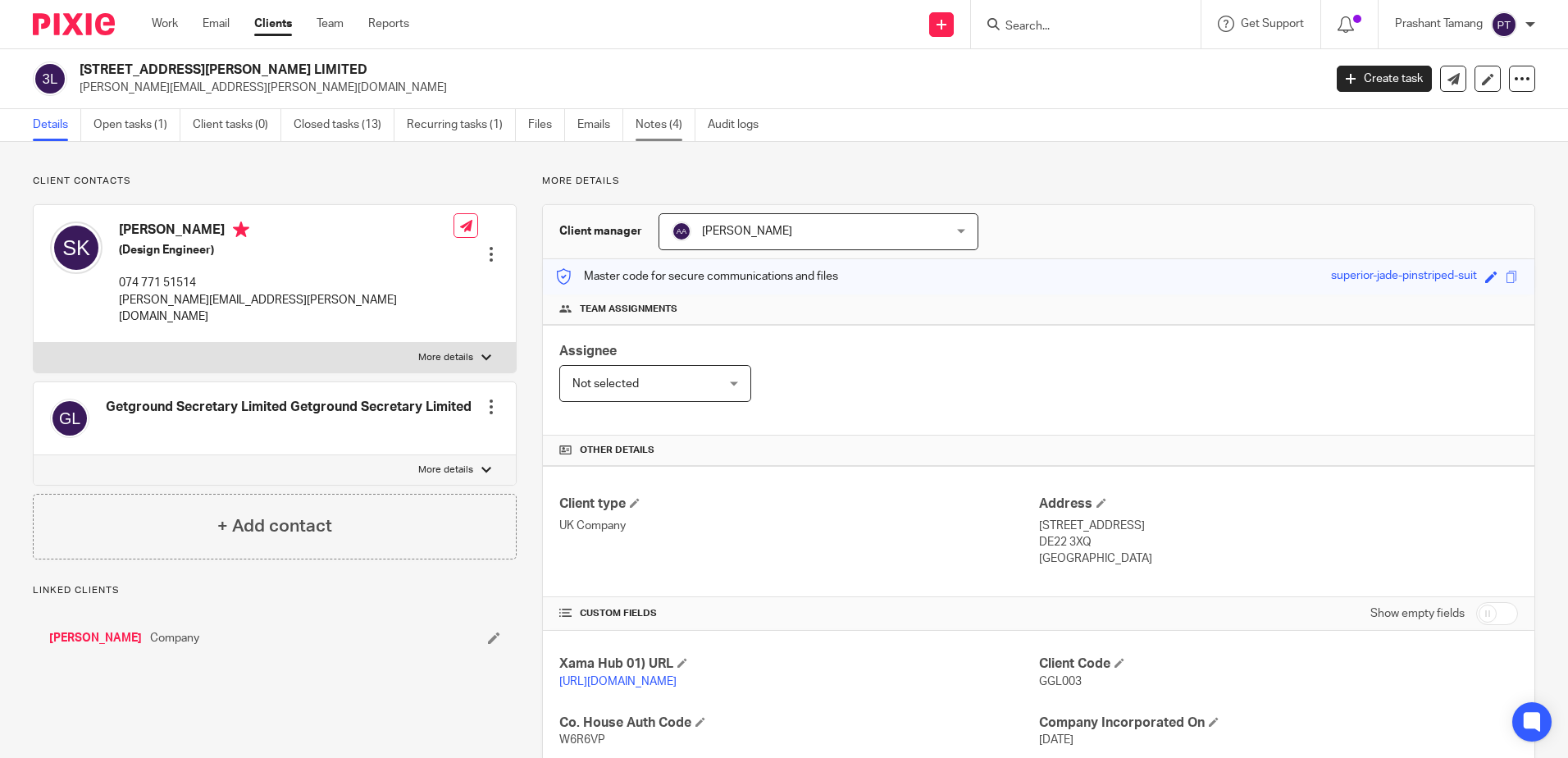
click at [646, 126] on link "Notes (4)" at bounding box center [665, 125] width 60 height 32
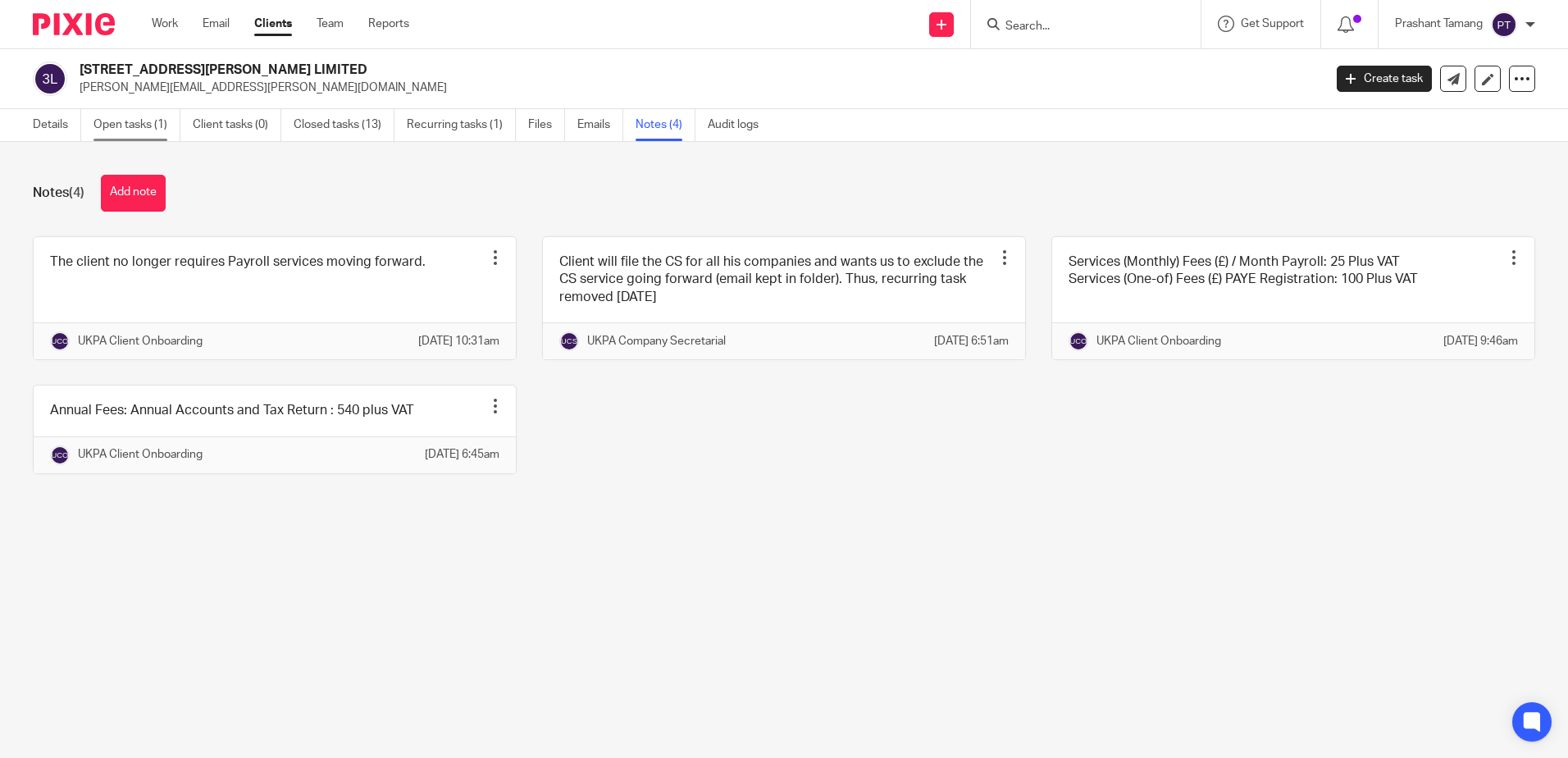
click at [146, 120] on link "Open tasks (1)" at bounding box center [137, 125] width 87 height 32
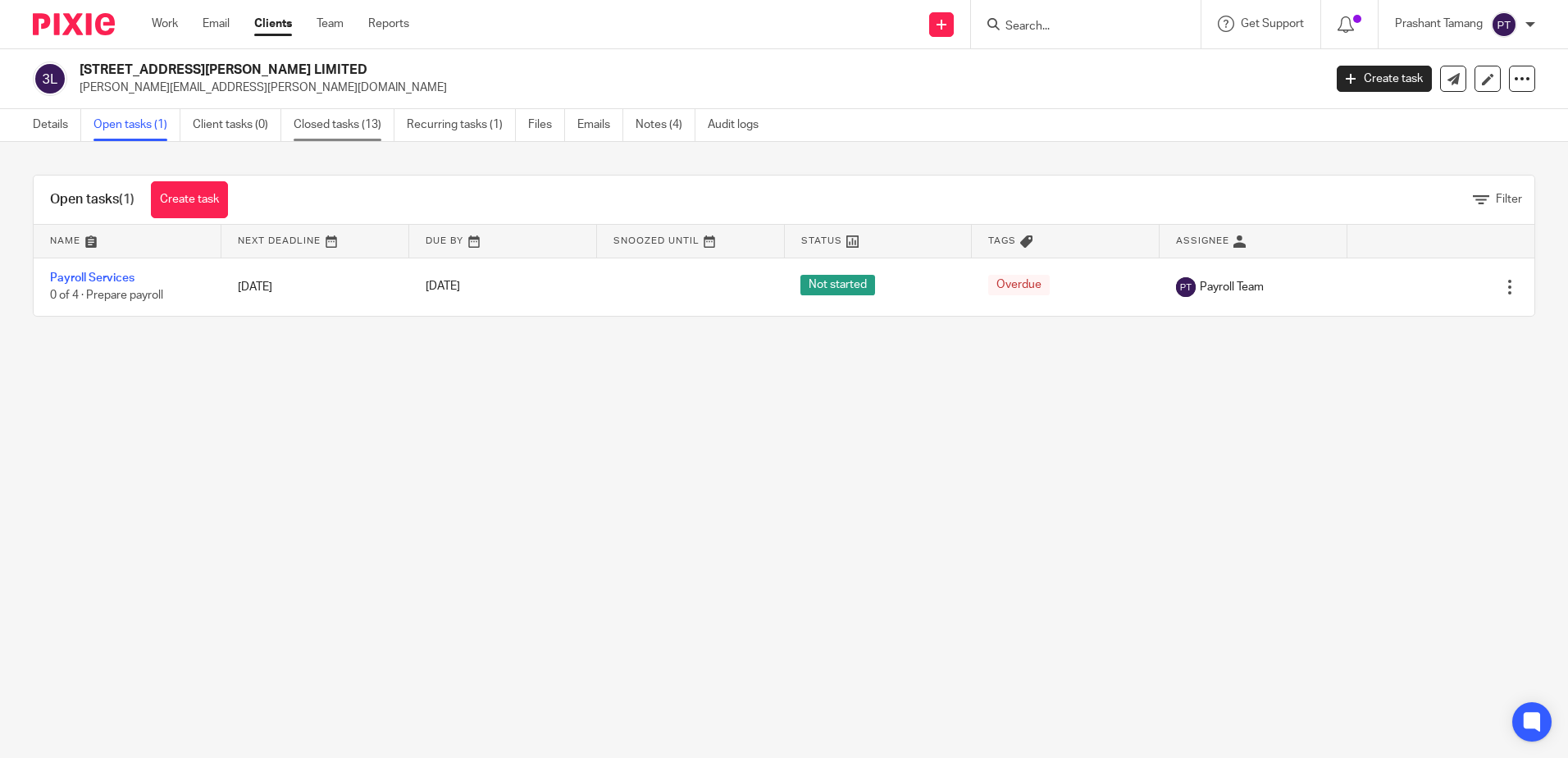
click at [365, 125] on link "Closed tasks (13)" at bounding box center [344, 125] width 101 height 32
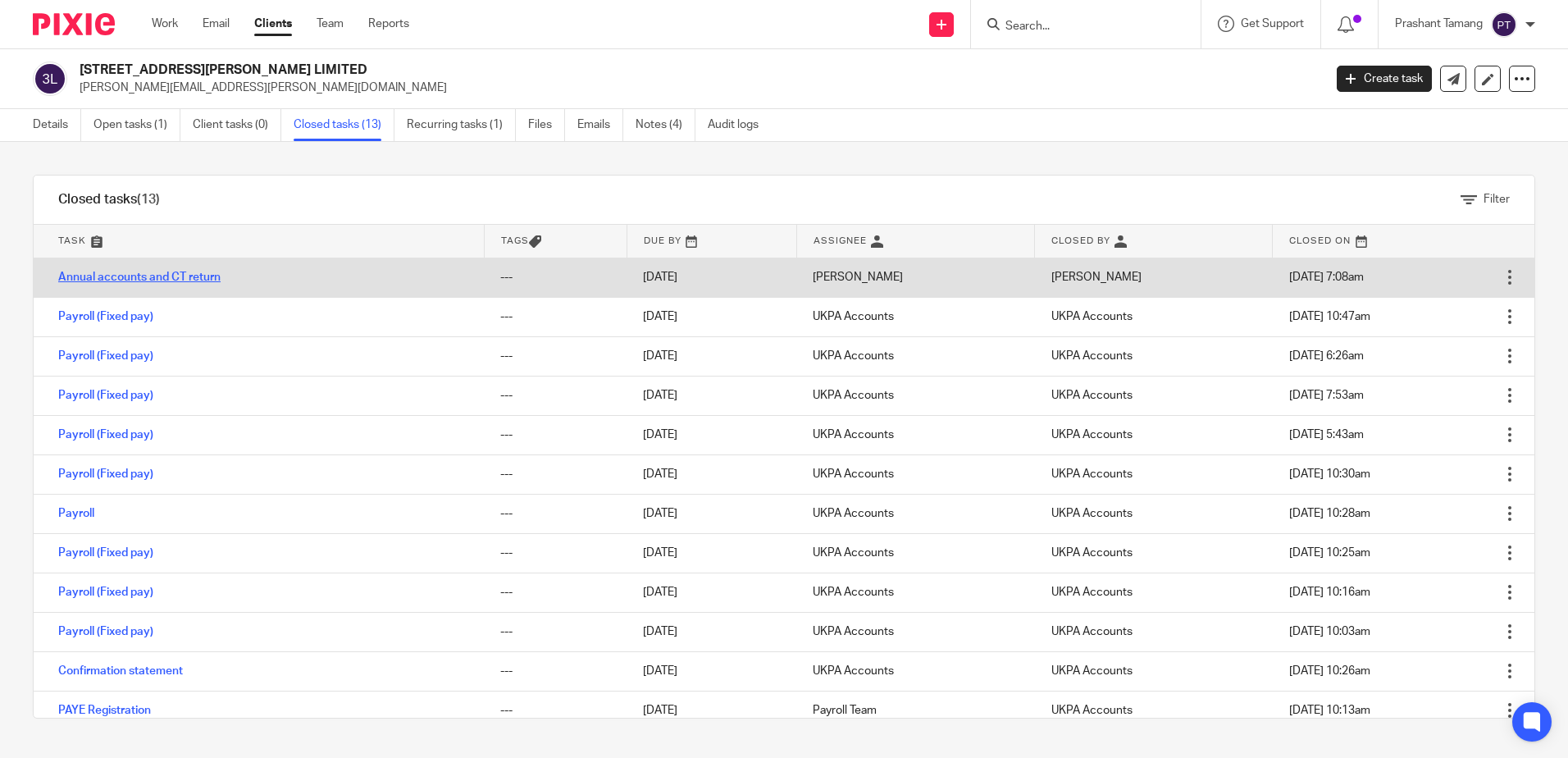
click at [167, 281] on link "Annual accounts and CT return" at bounding box center [139, 277] width 162 height 12
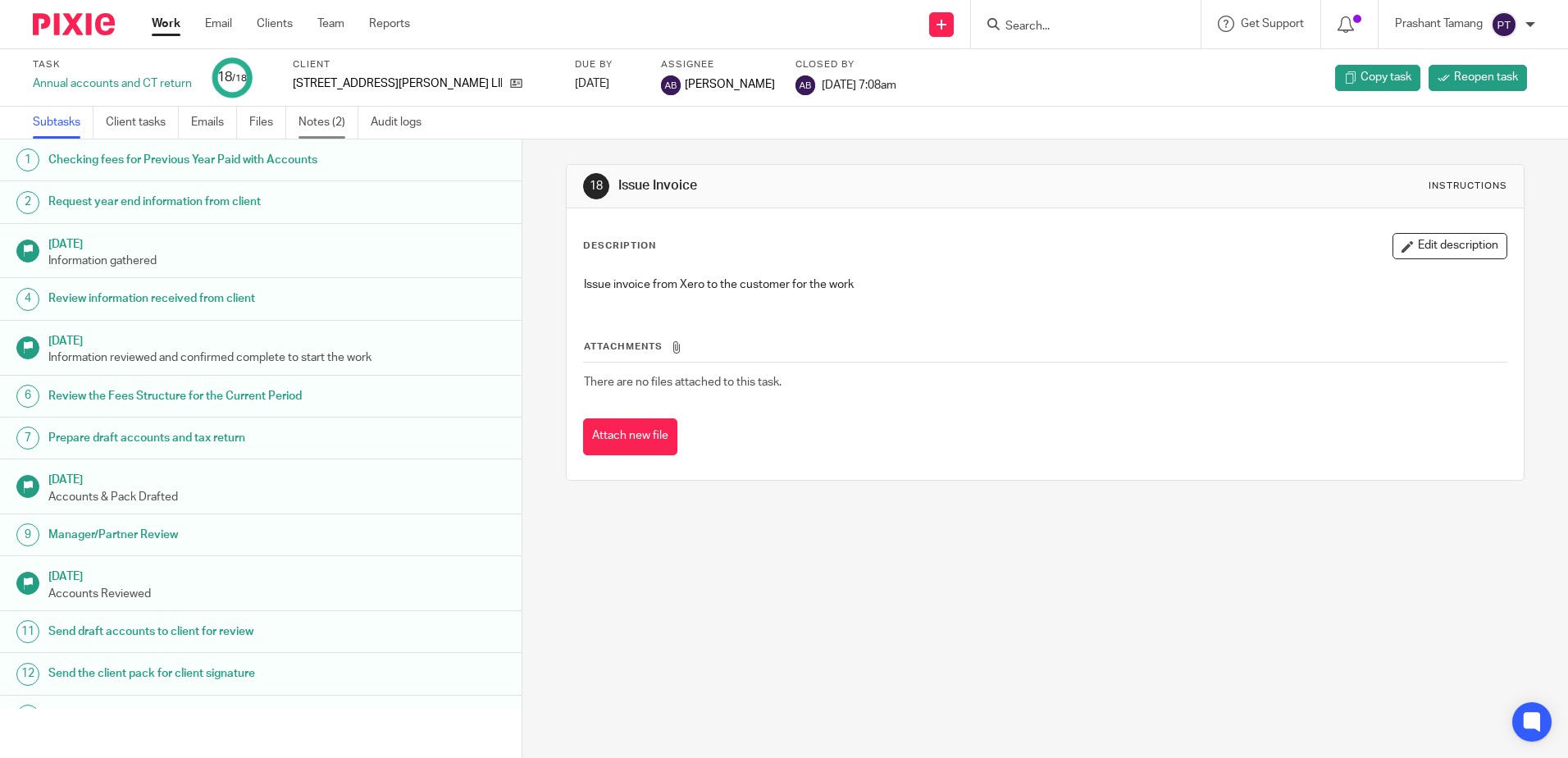
click at [330, 126] on link "Notes (2)" at bounding box center [329, 122] width 60 height 32
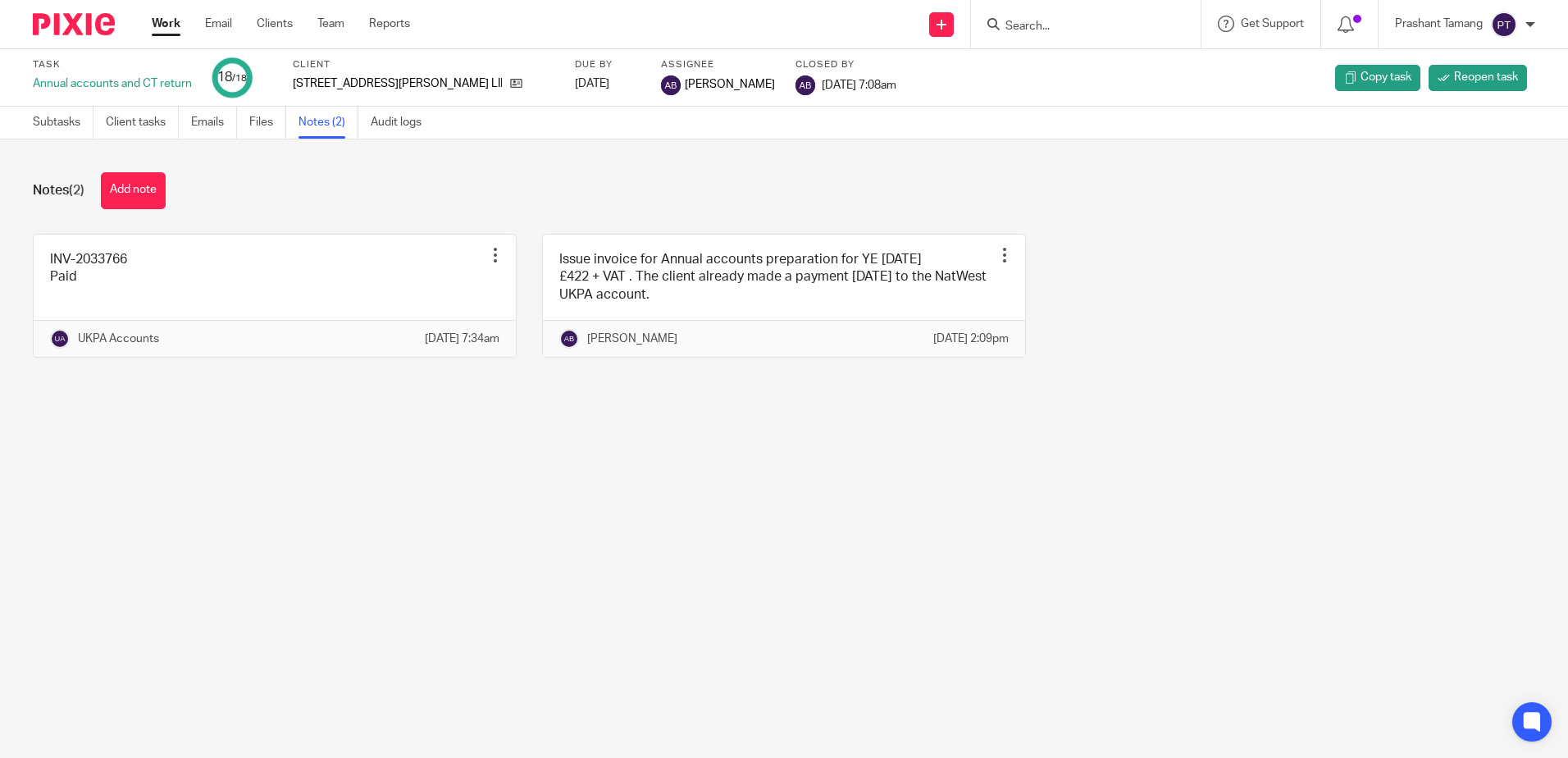
click at [822, 541] on main "Task Annual accounts and CT return 18 /18 Client 37 WARD STREET LIMITED Due by …" at bounding box center [784, 379] width 1568 height 758
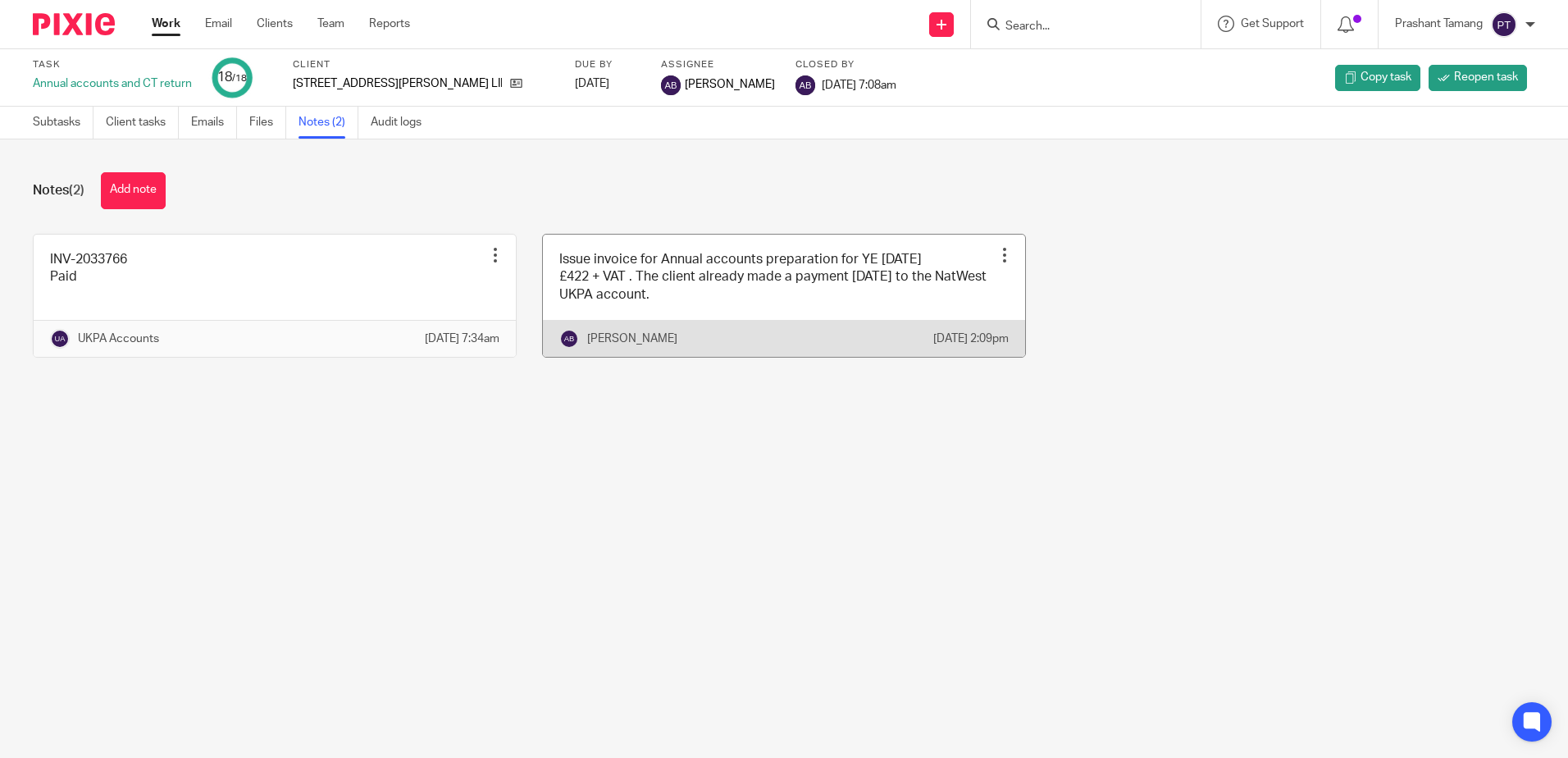
click at [996, 254] on div at bounding box center [1005, 255] width 16 height 16
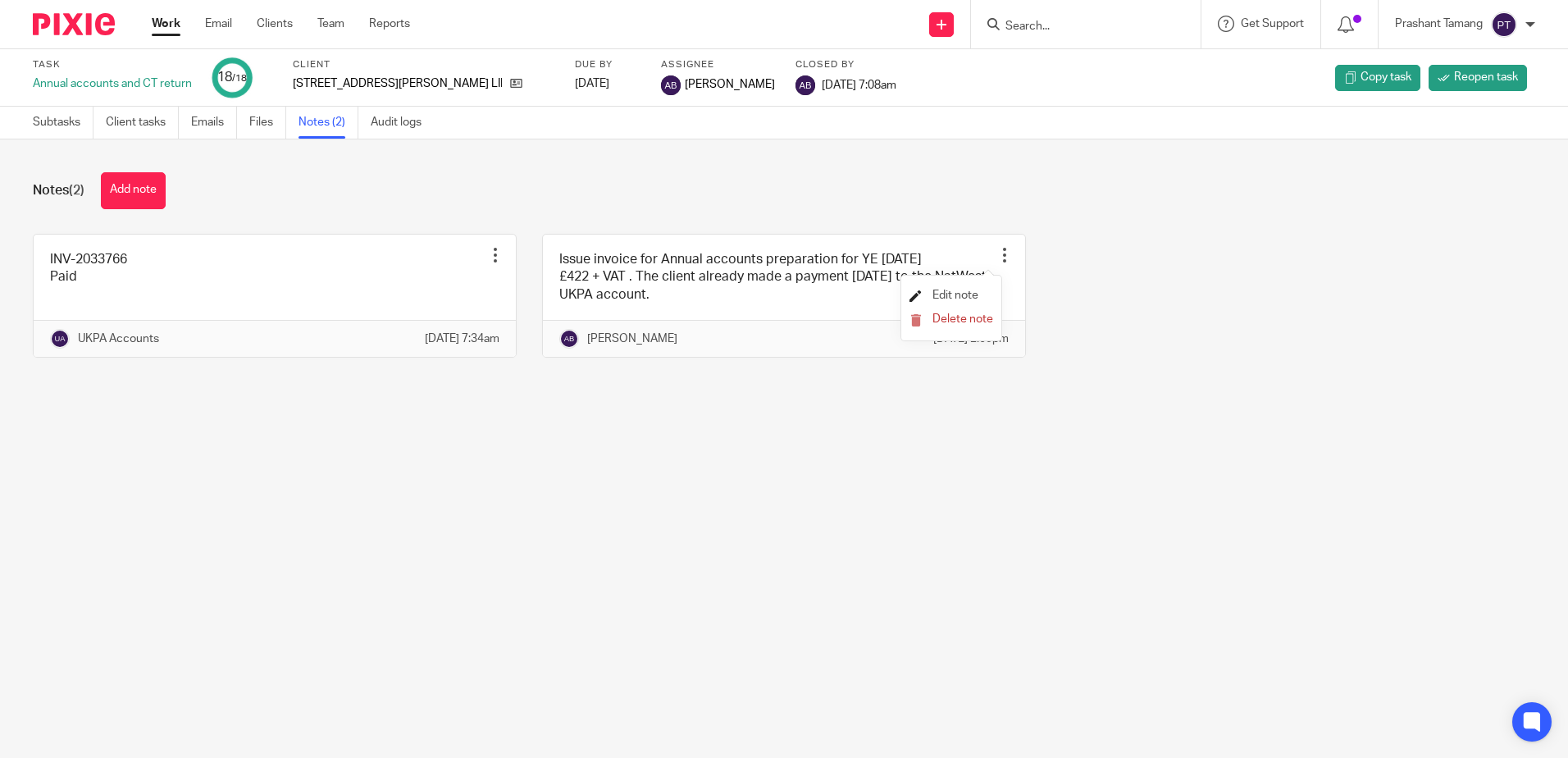
click at [947, 293] on span "Edit note" at bounding box center [956, 295] width 46 height 12
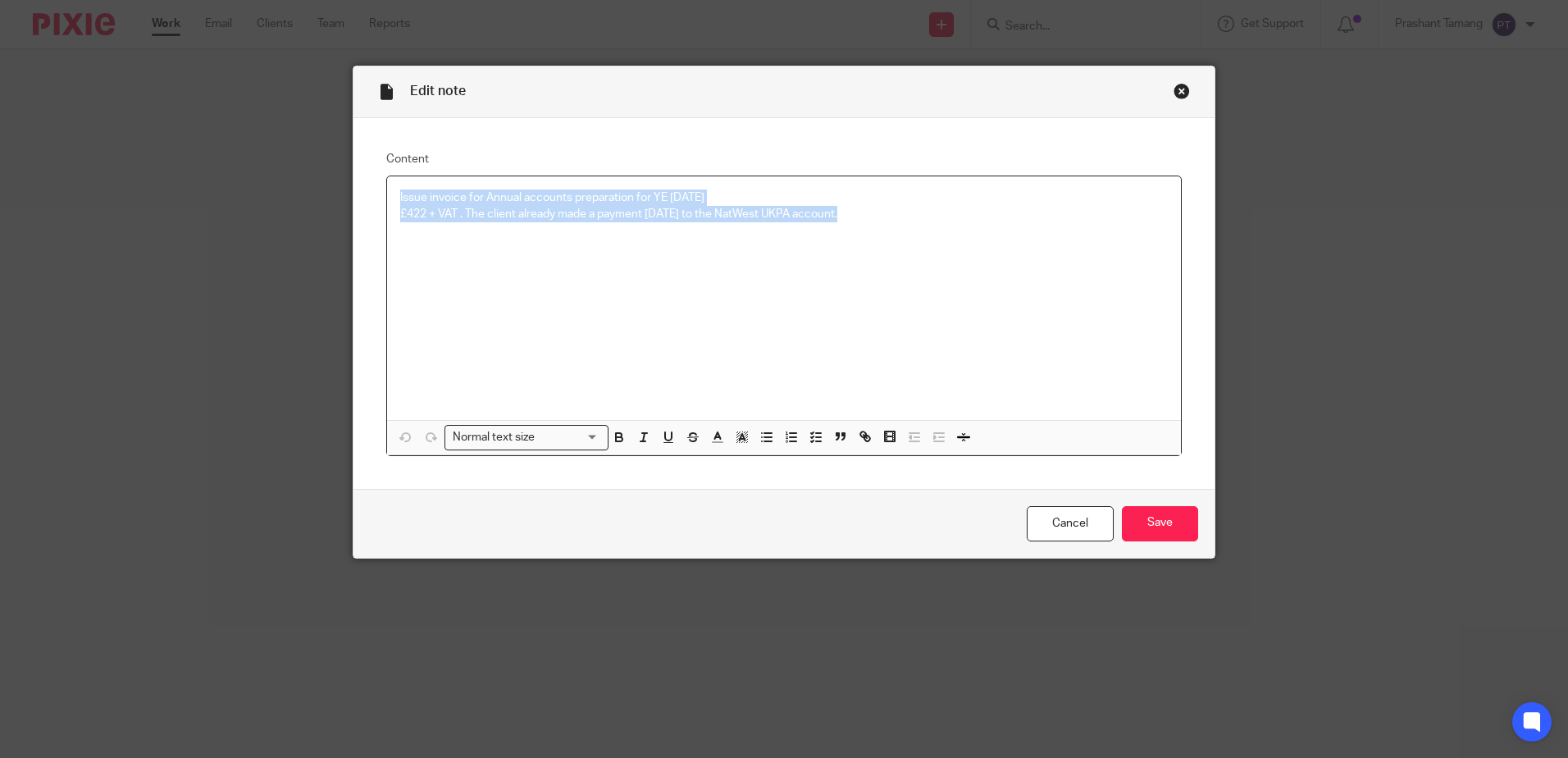
copy div "Issue invoice for Annual accounts preparation for YE [DATE] £422 + VAT . The cl…"
click at [1178, 87] on div "Close this dialog window" at bounding box center [1182, 91] width 16 height 16
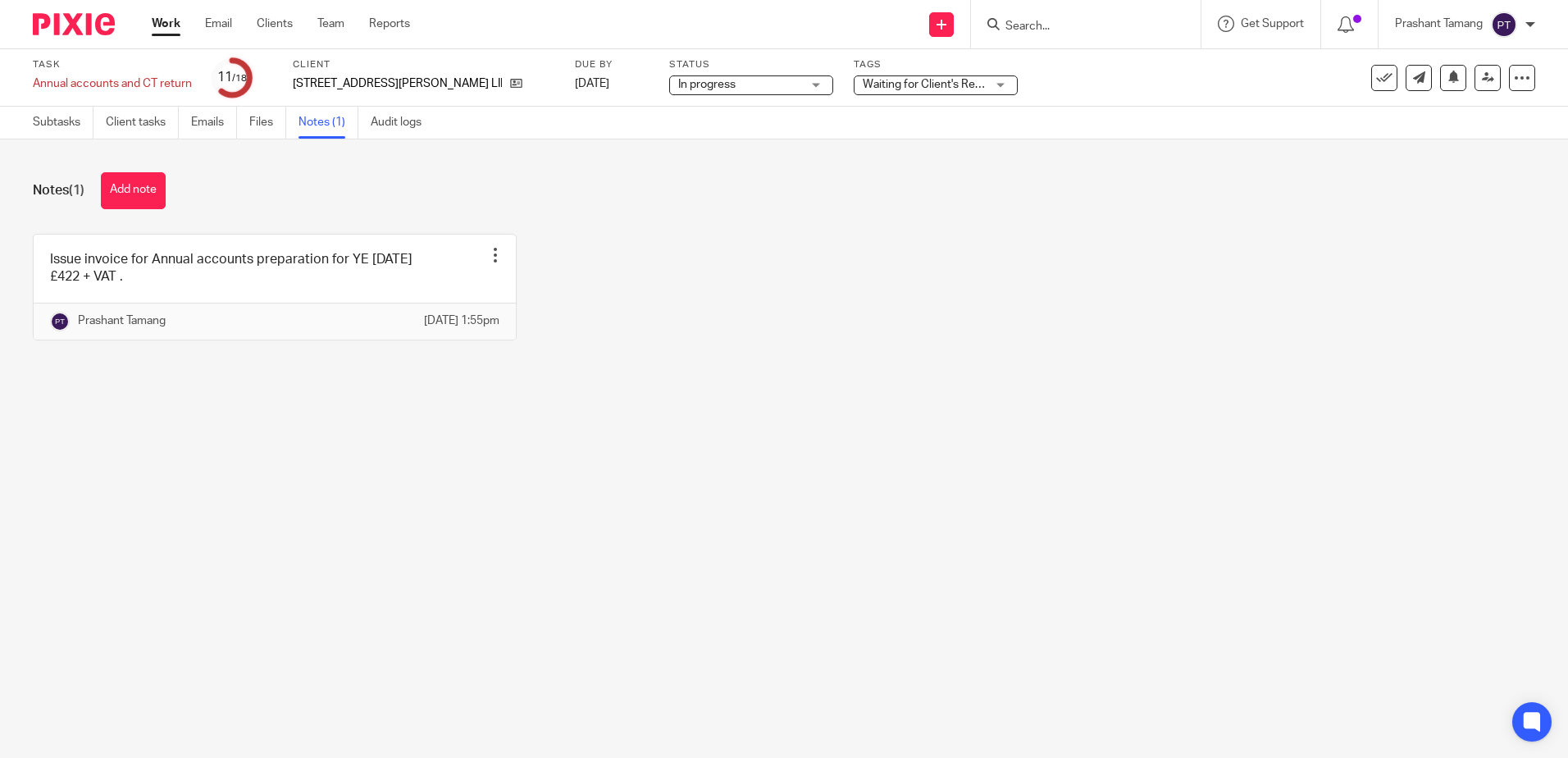
click at [863, 86] on span "Waiting for Client's Response." at bounding box center [939, 85] width 153 height 12
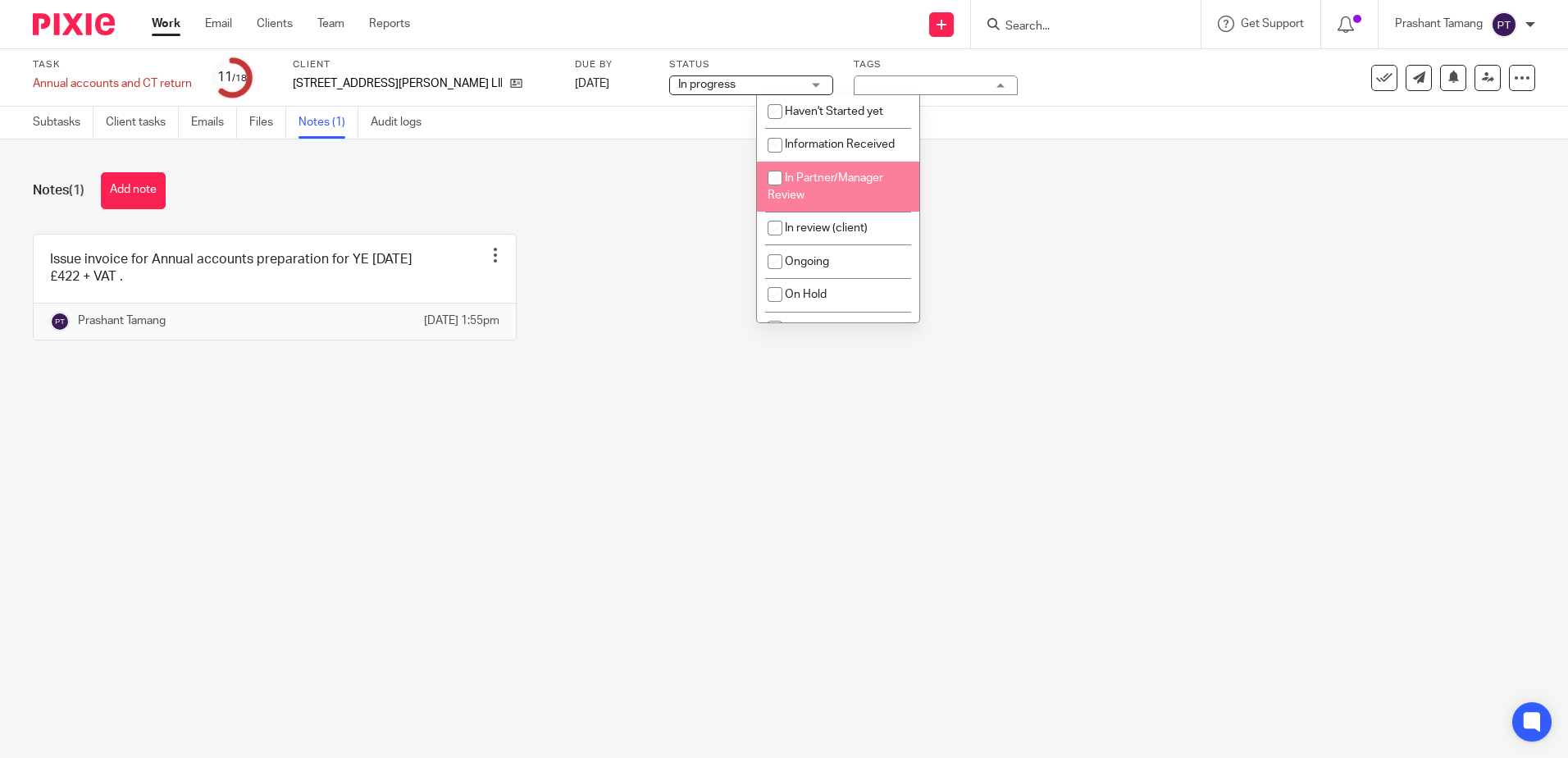
click at [539, 211] on div "Notes (1) Add note Issue invoice for Annual accounts preparation for YE 31 Dec …" at bounding box center [784, 268] width 1568 height 258
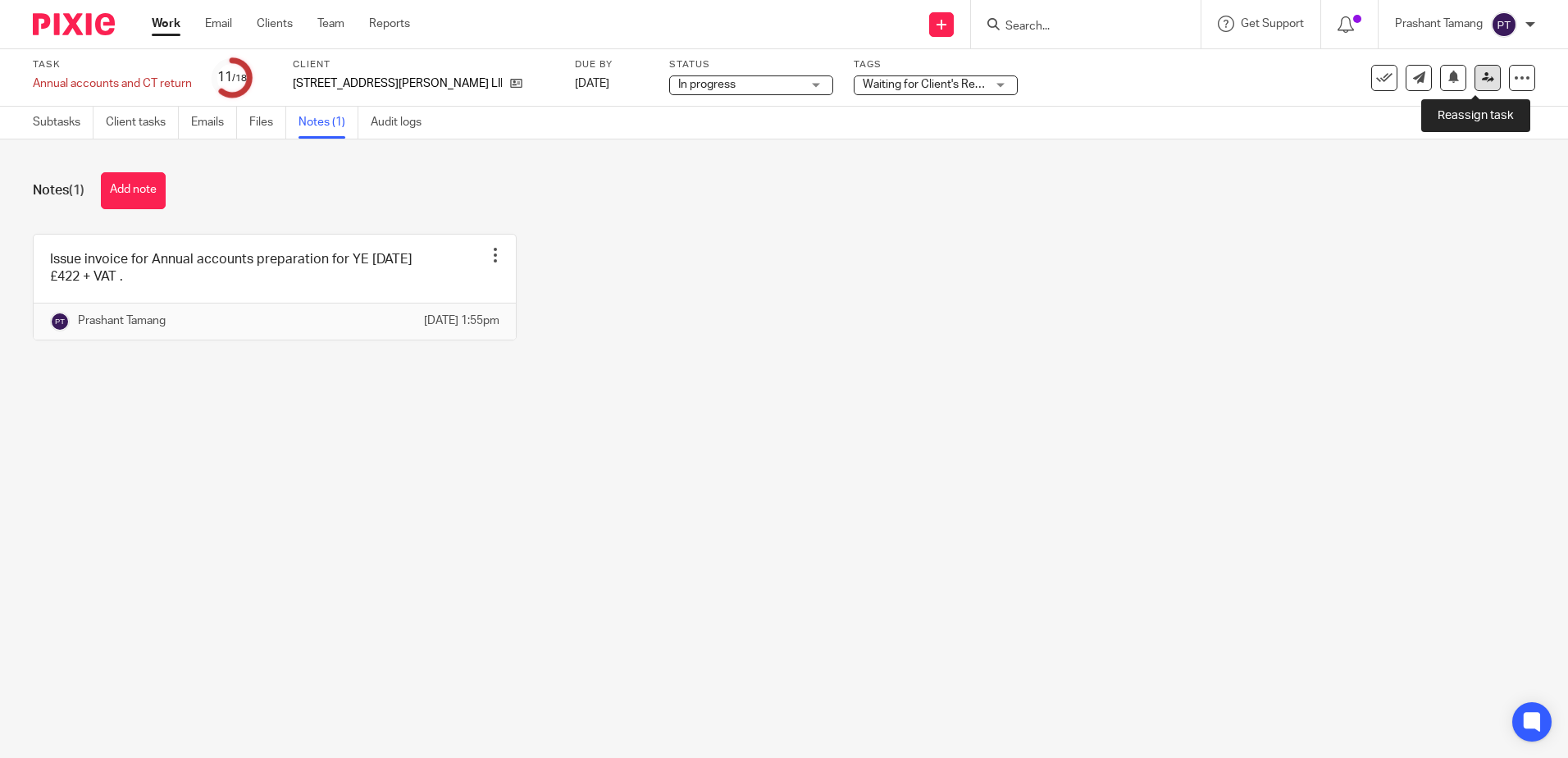
click at [1482, 81] on icon at bounding box center [1488, 77] width 13 height 13
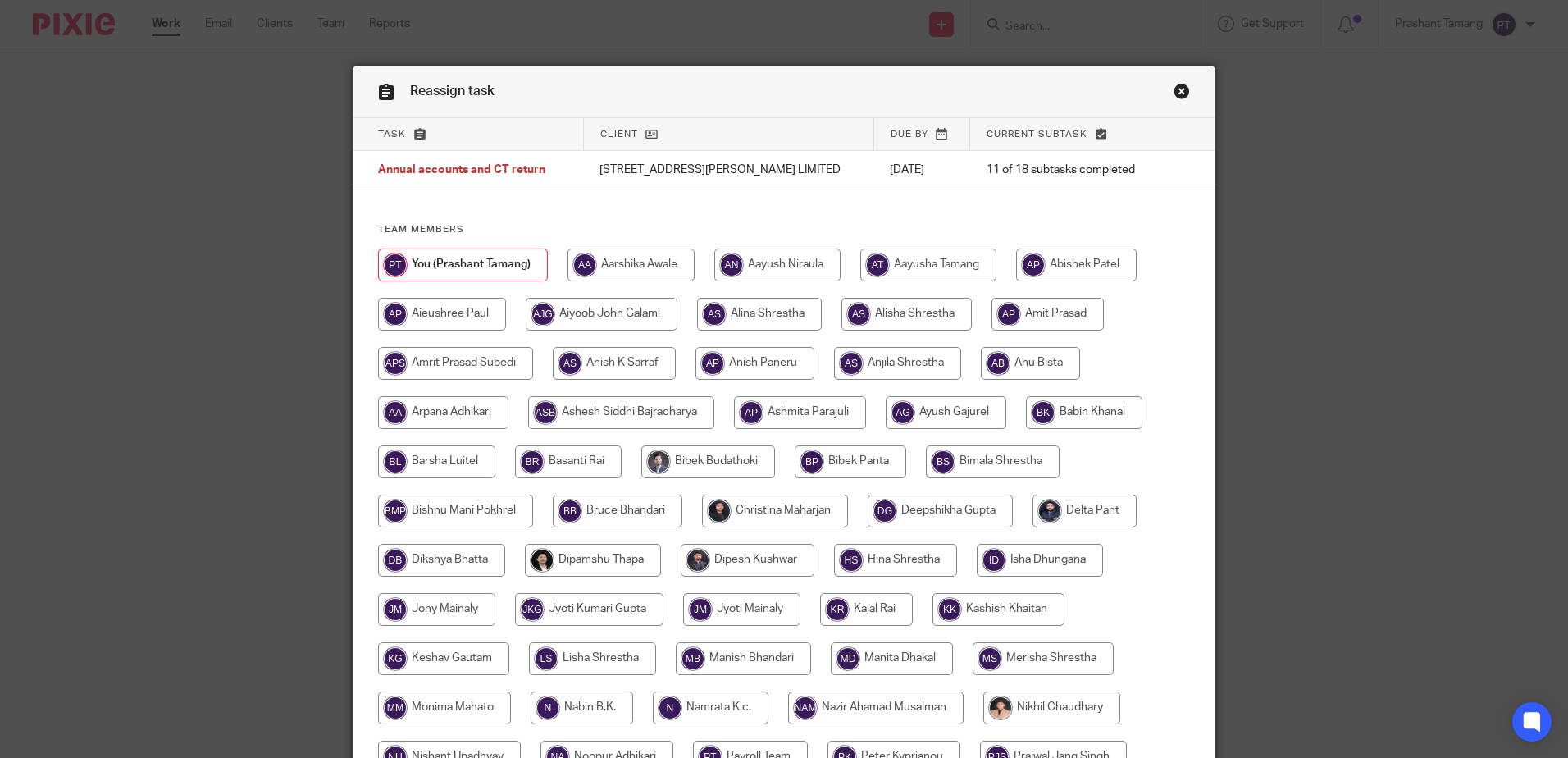
scroll to position [511, 0]
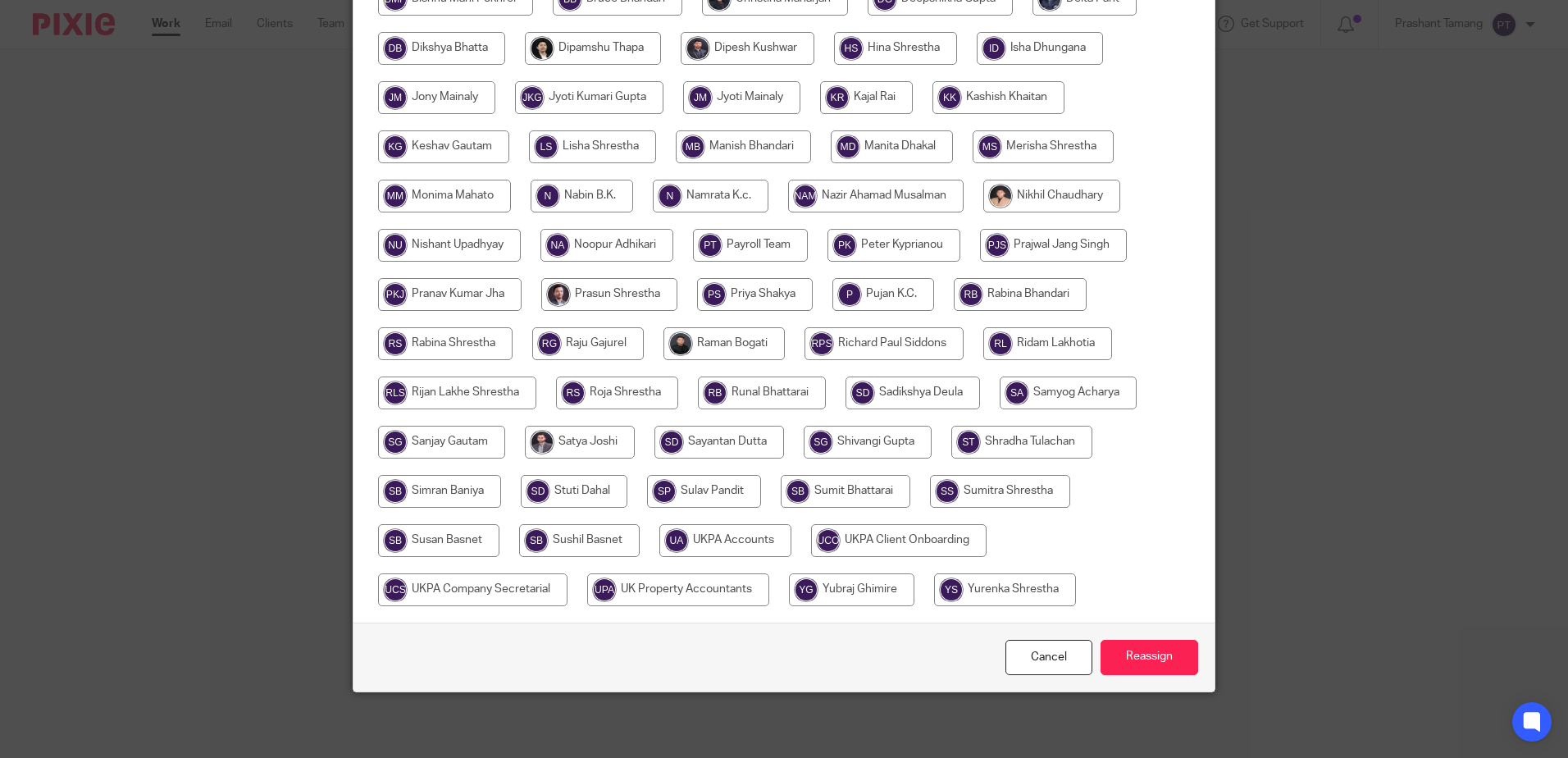
click at [737, 536] on input "radio" at bounding box center [725, 541] width 132 height 33
radio input "true"
click at [1138, 654] on input "Reassign" at bounding box center [1148, 657] width 97 height 35
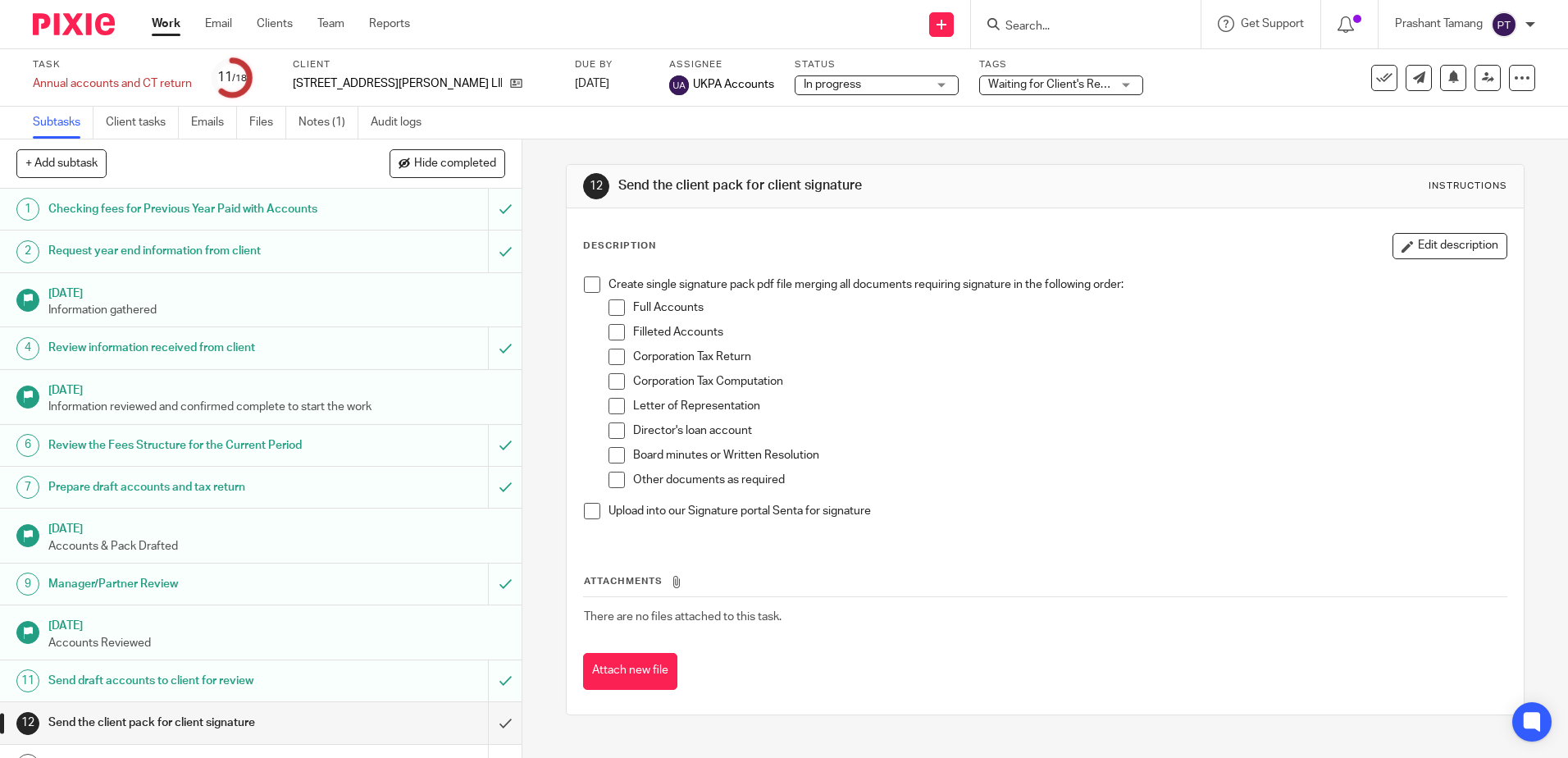
click at [84, 26] on img at bounding box center [74, 24] width 82 height 22
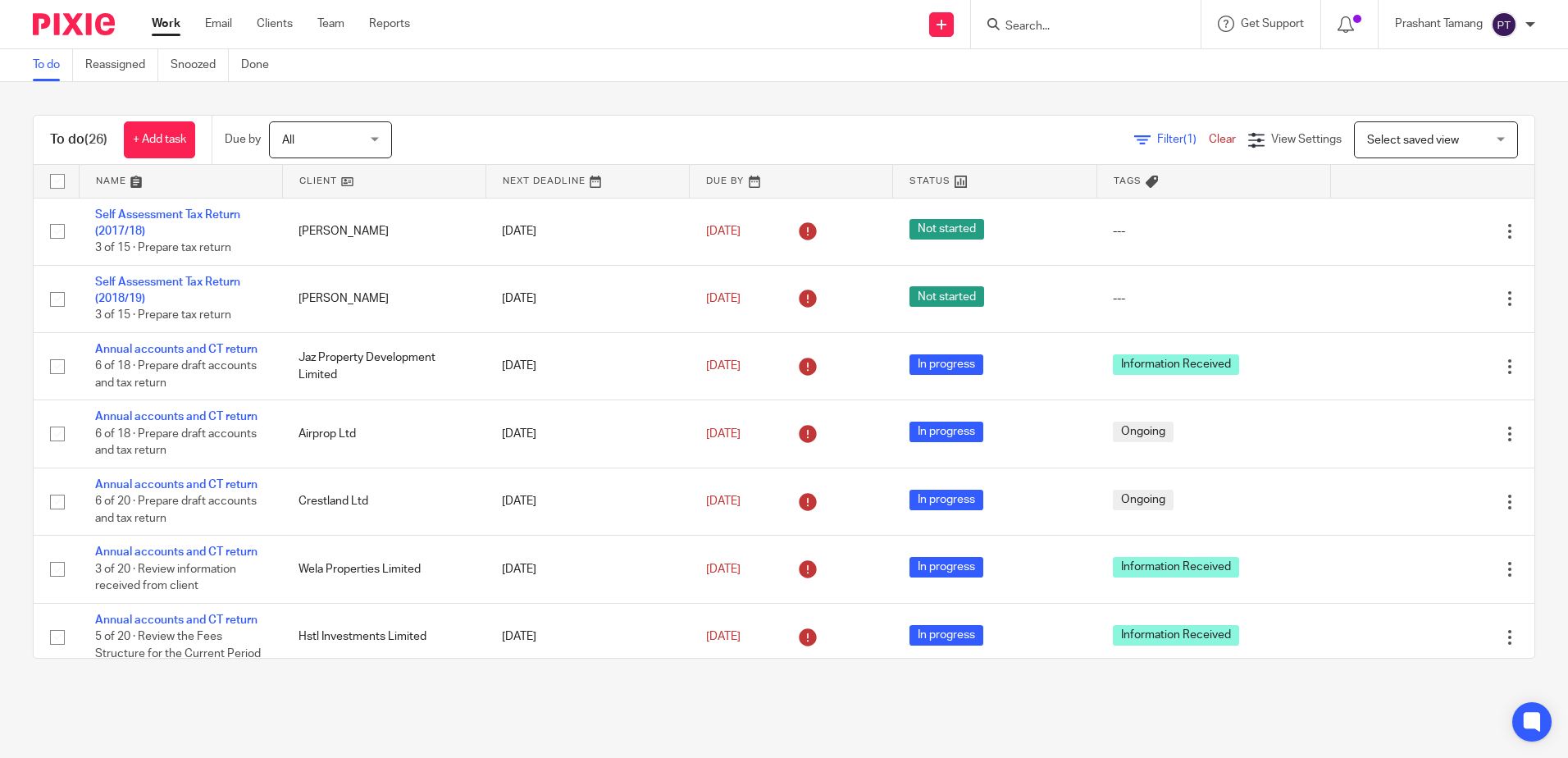
click at [880, 96] on div "To do (26) + Add task Due by All All [DATE] [DATE] This week Next week This mon…" at bounding box center [784, 387] width 1568 height 610
